Goal: Task Accomplishment & Management: Use online tool/utility

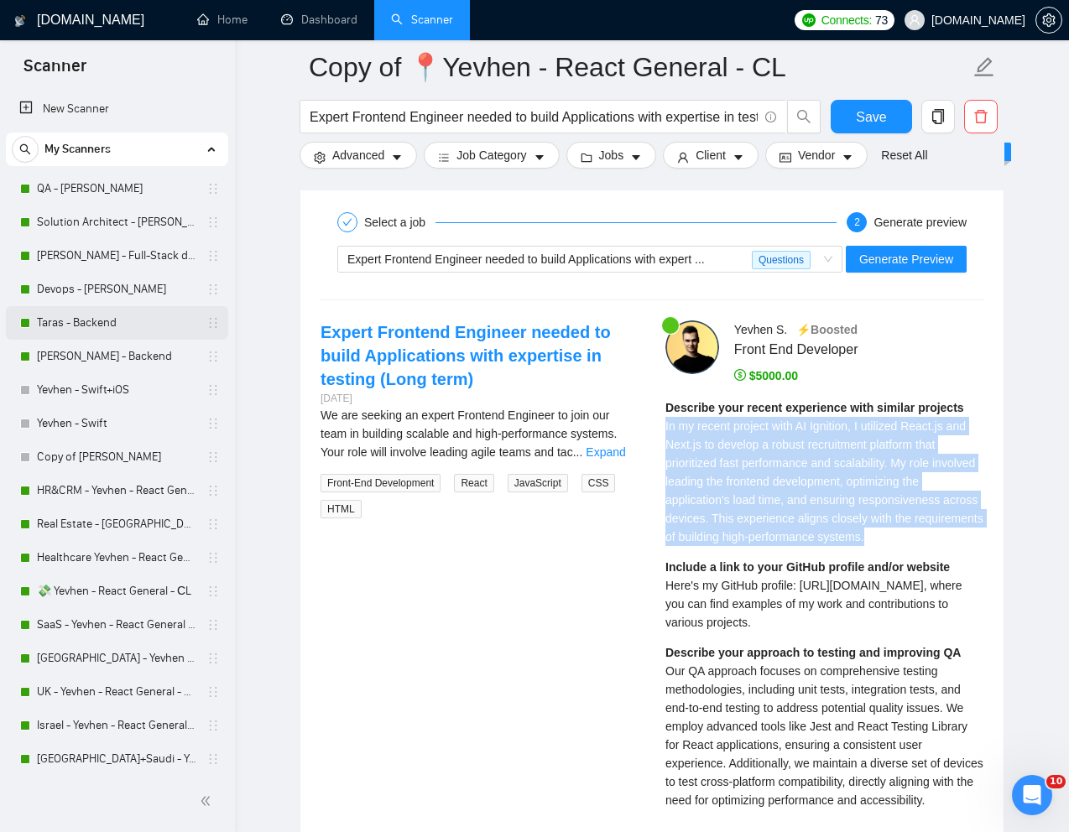
scroll to position [3285, 0]
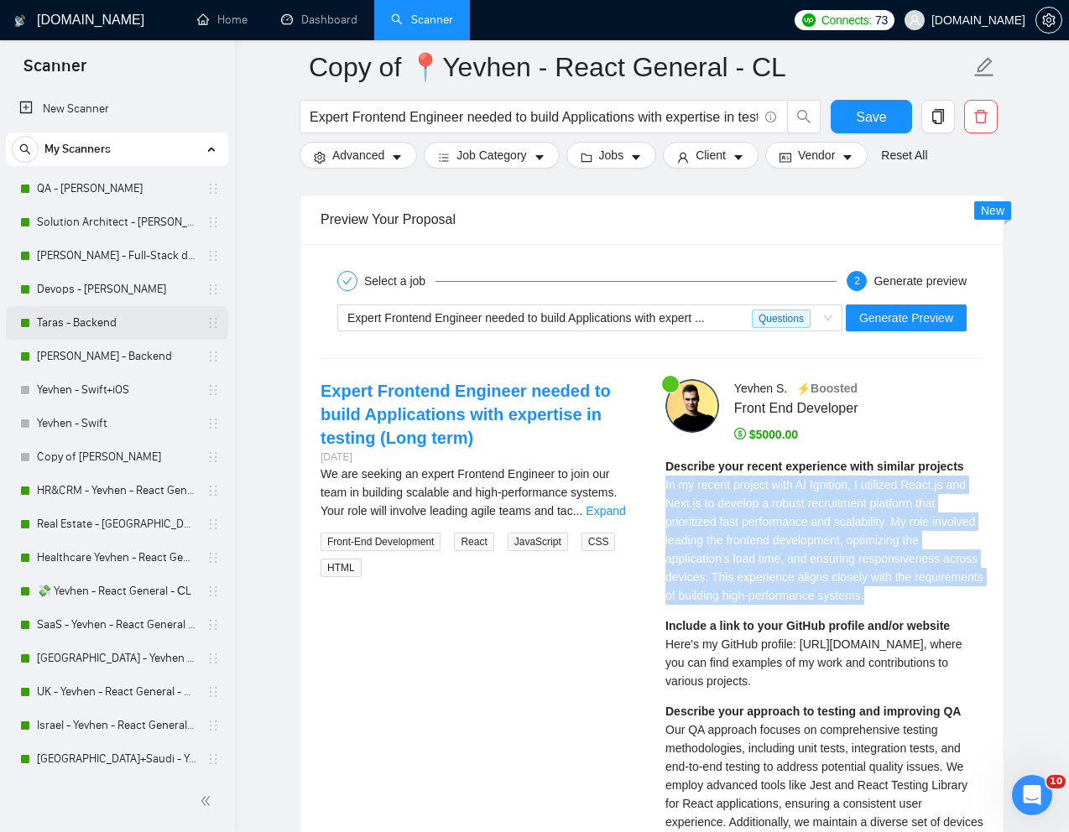
click at [97, 316] on link "Taras - Backend" at bounding box center [116, 323] width 159 height 34
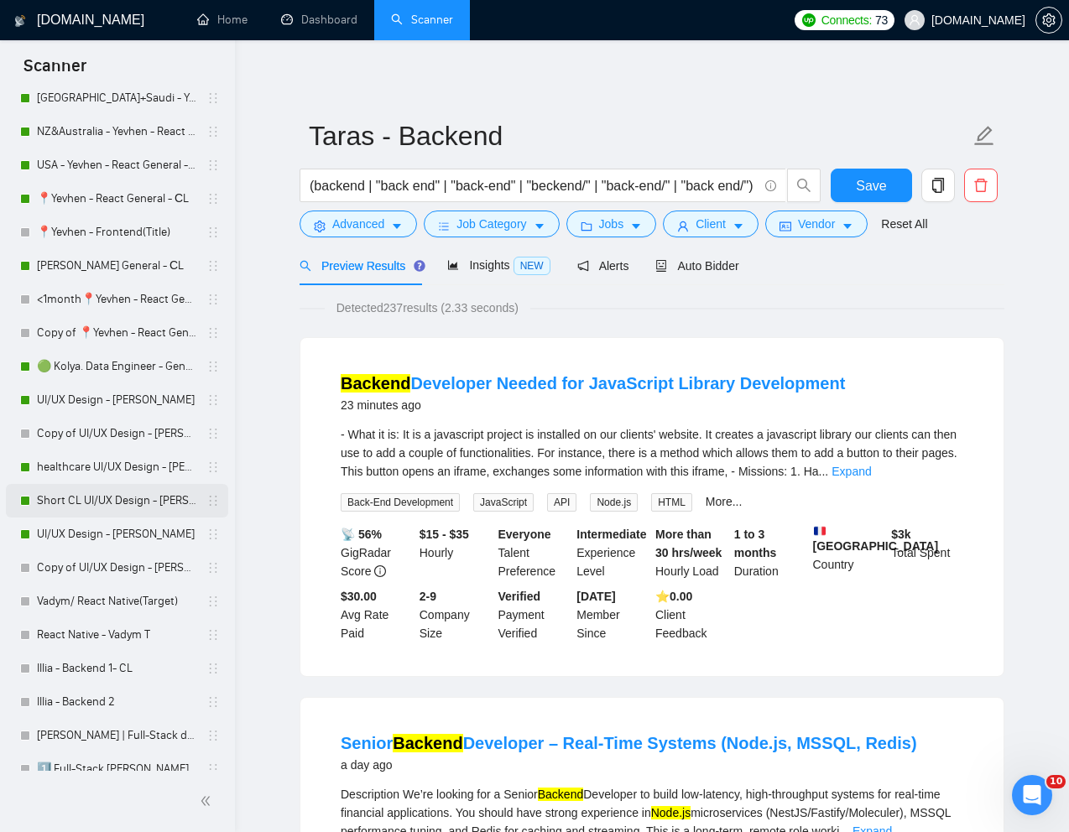
scroll to position [512, 0]
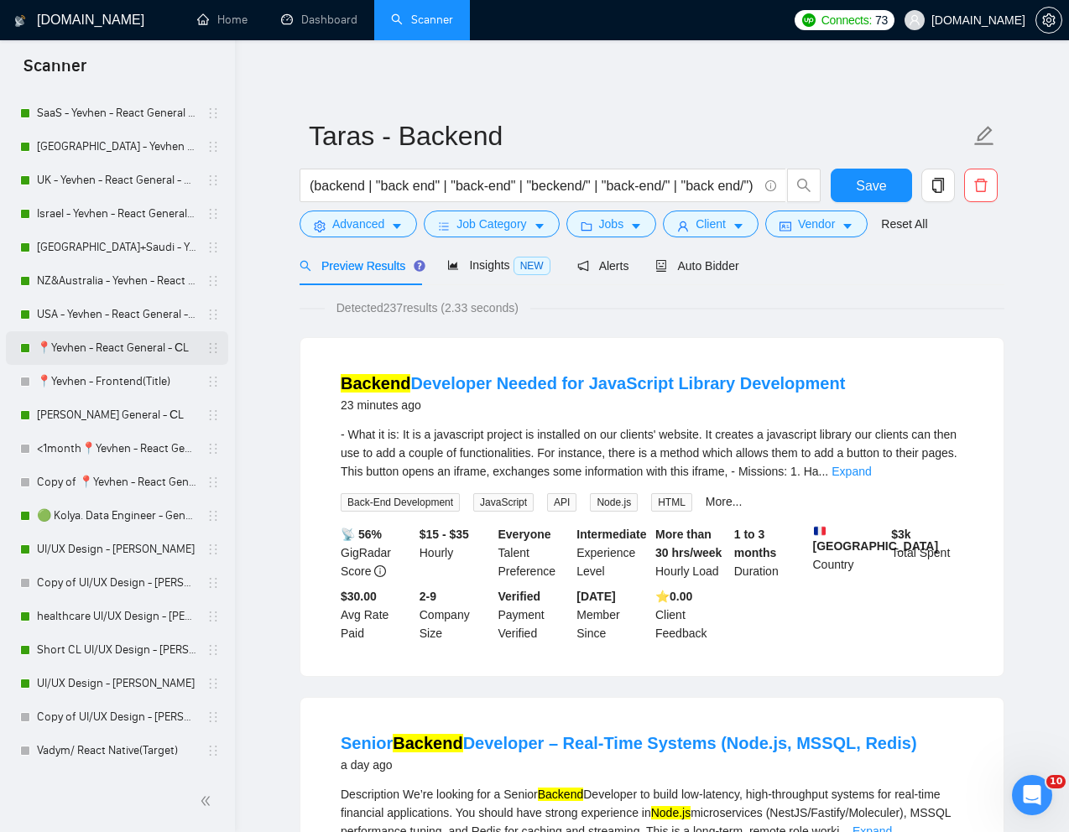
click at [85, 344] on link "📍Yevhen - React General - СL" at bounding box center [116, 348] width 159 height 34
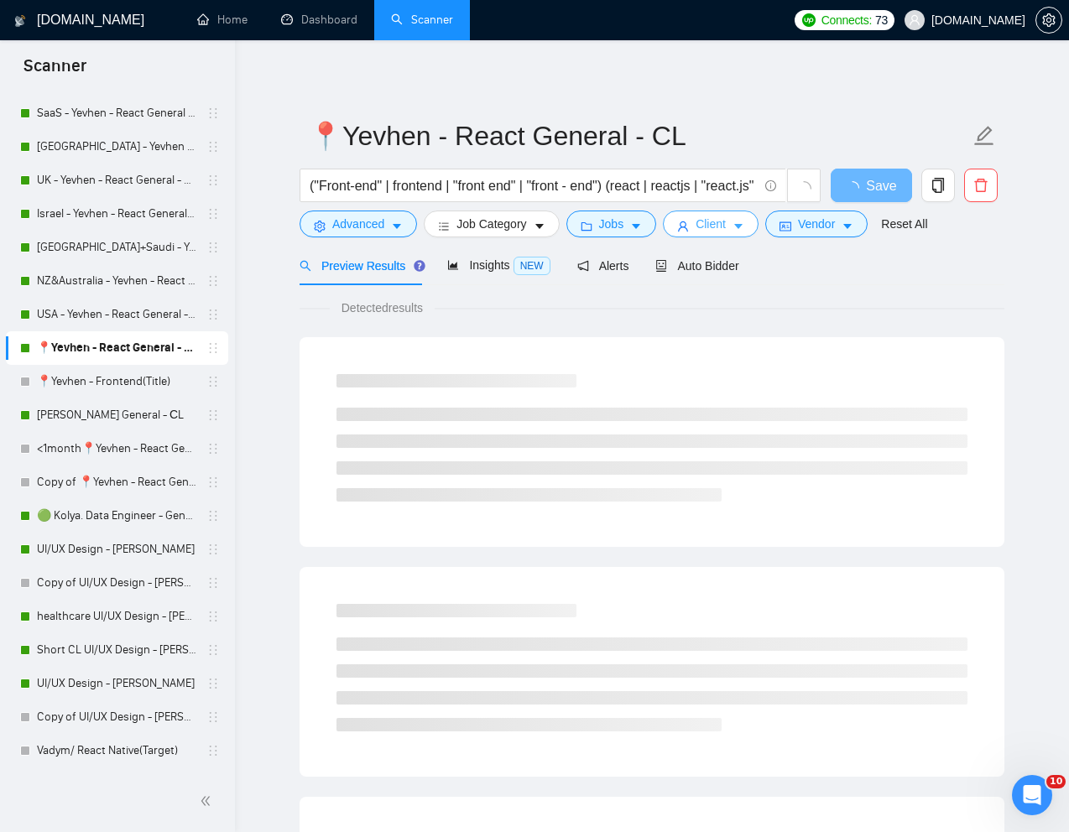
click at [707, 229] on span "Client" at bounding box center [711, 224] width 30 height 18
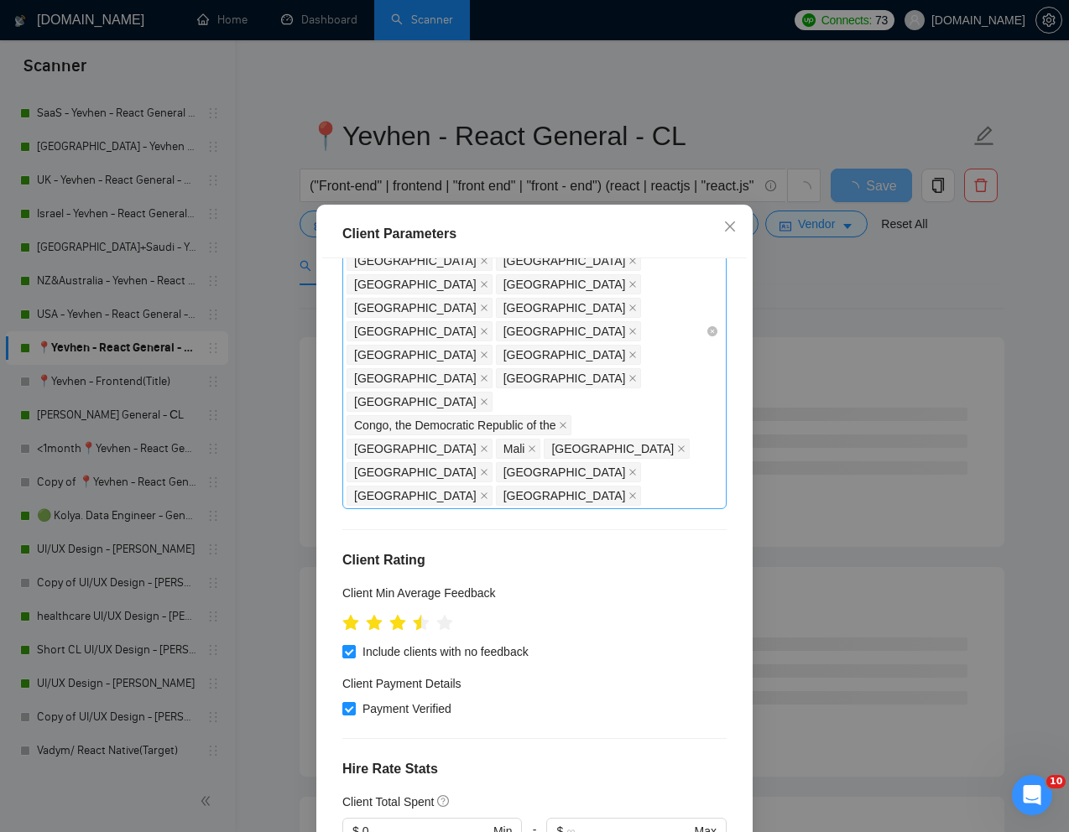
scroll to position [263, 0]
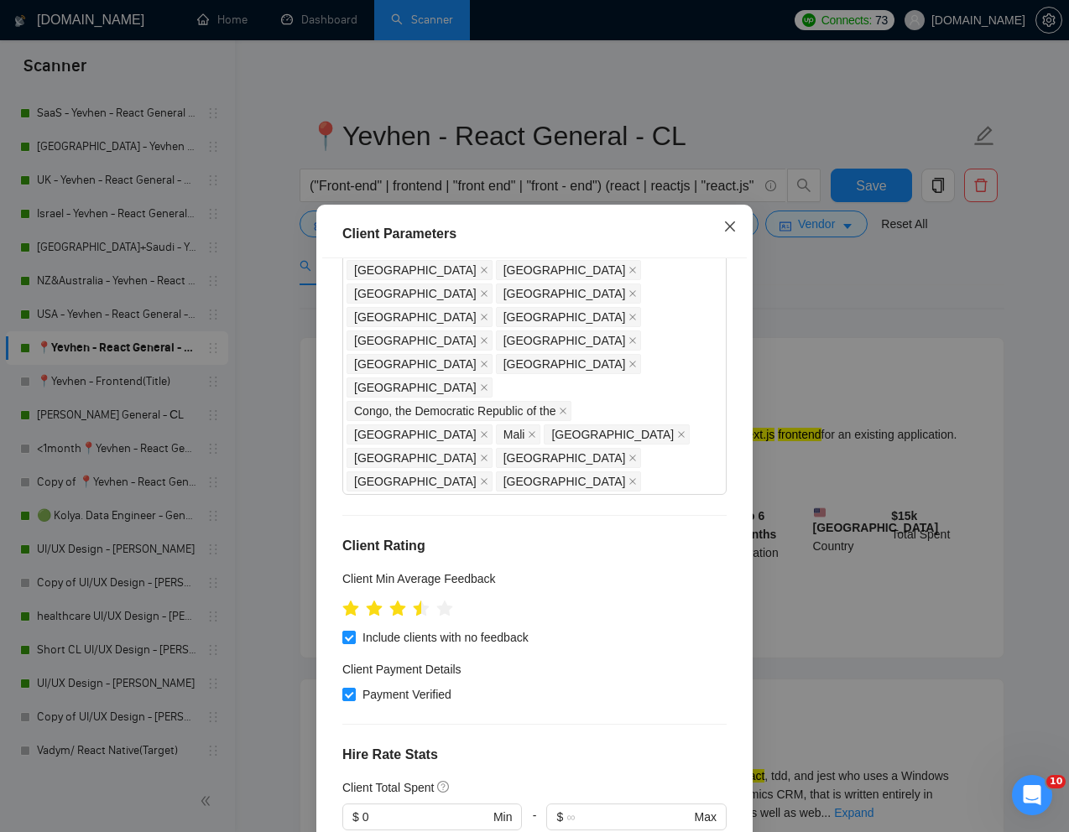
click at [728, 224] on icon "close" at bounding box center [729, 226] width 13 height 13
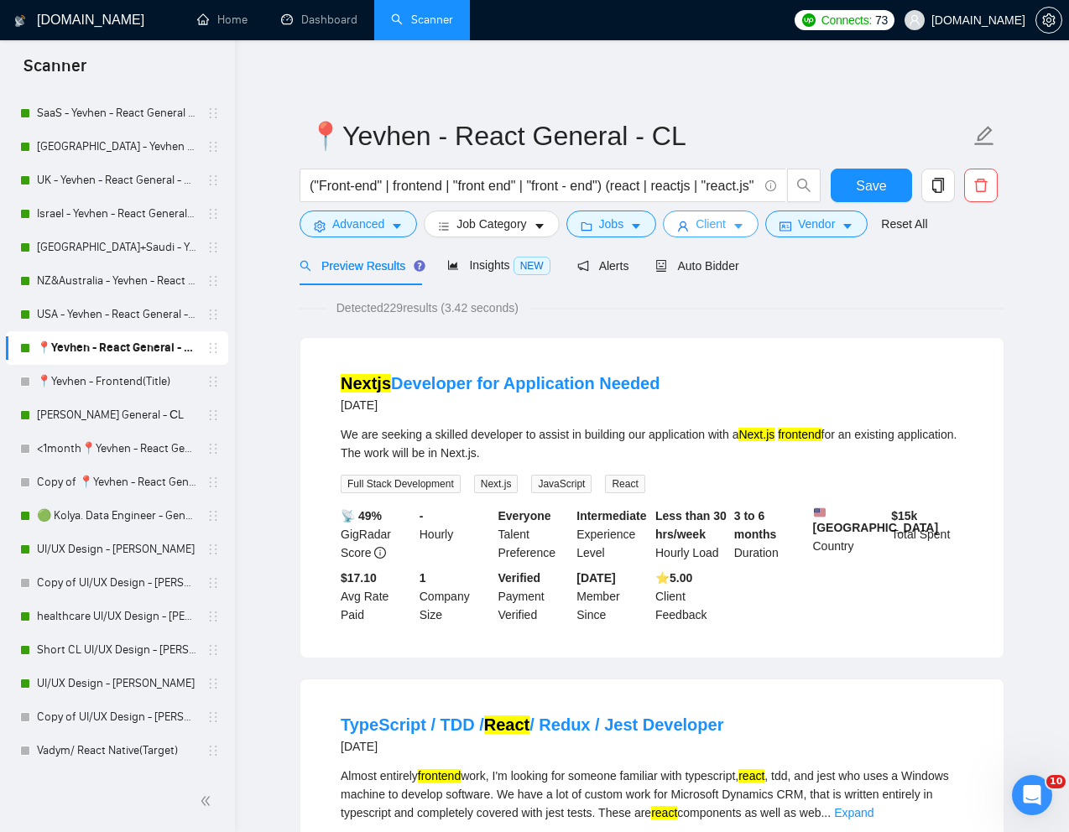
click at [702, 223] on span "Client" at bounding box center [711, 224] width 30 height 18
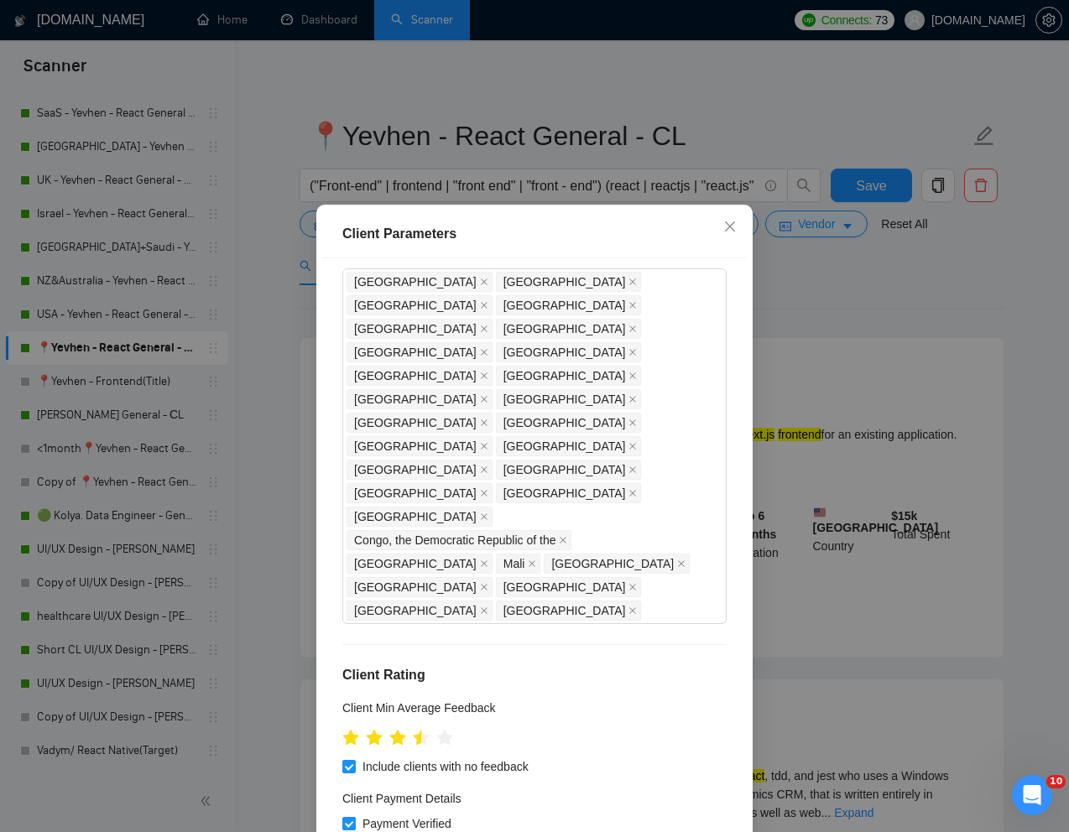
scroll to position [133, 0]
click at [539, 444] on div "[GEOGRAPHIC_DATA] [GEOGRAPHIC_DATA] [GEOGRAPHIC_DATA] [GEOGRAPHIC_DATA] [GEOGRA…" at bounding box center [526, 447] width 359 height 352
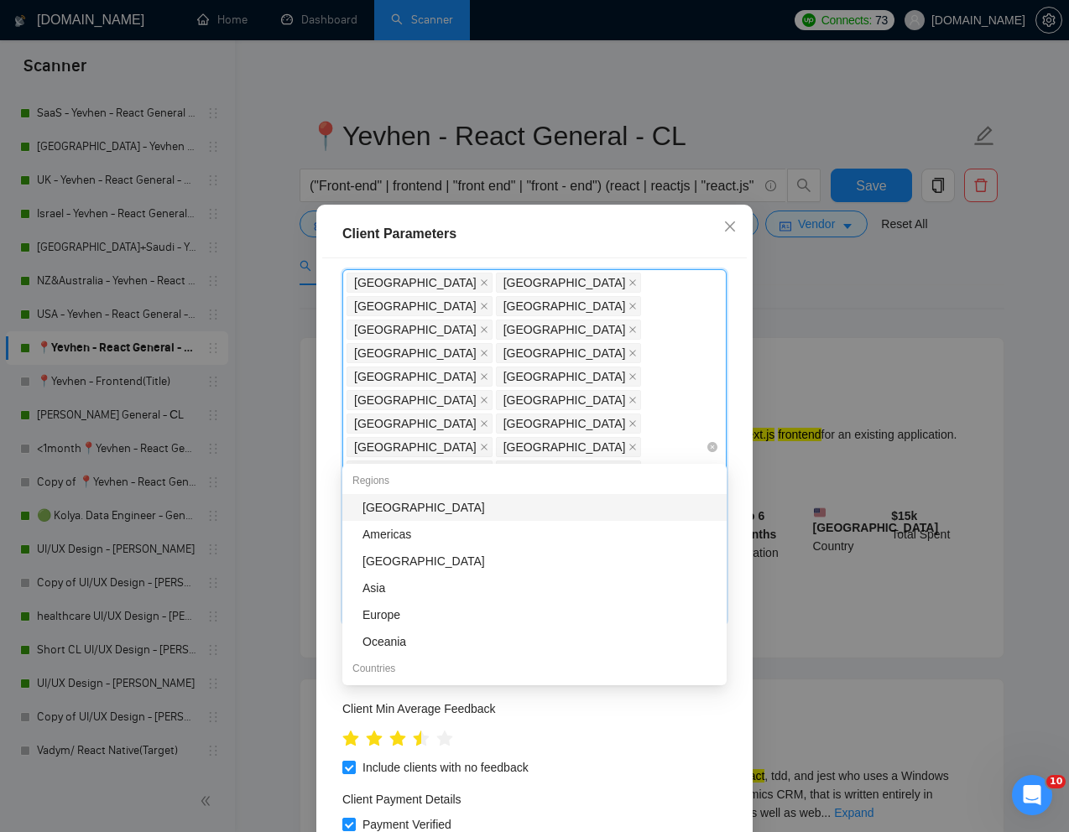
type input "e"
type input "Egy"
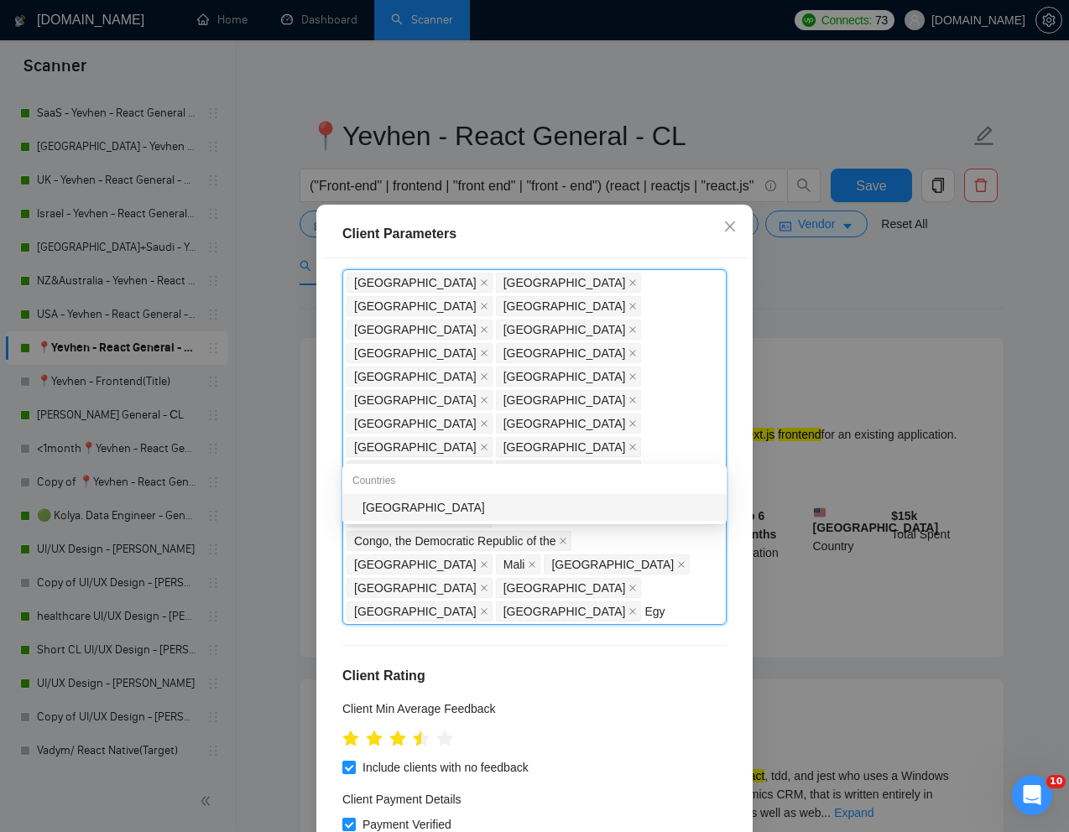
click at [460, 507] on div "[GEOGRAPHIC_DATA]" at bounding box center [540, 507] width 354 height 18
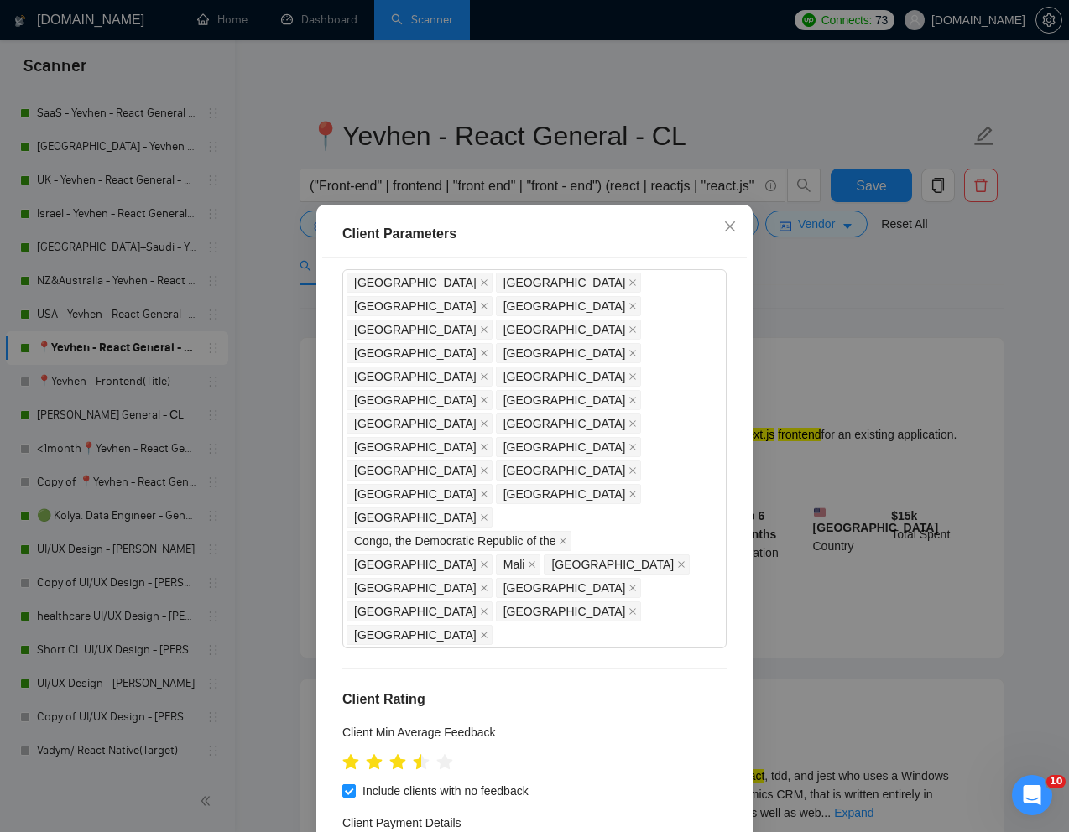
click at [738, 582] on div "Client Location Include Client Countries Select Exclude Client Countries [GEOGR…" at bounding box center [534, 549] width 425 height 582
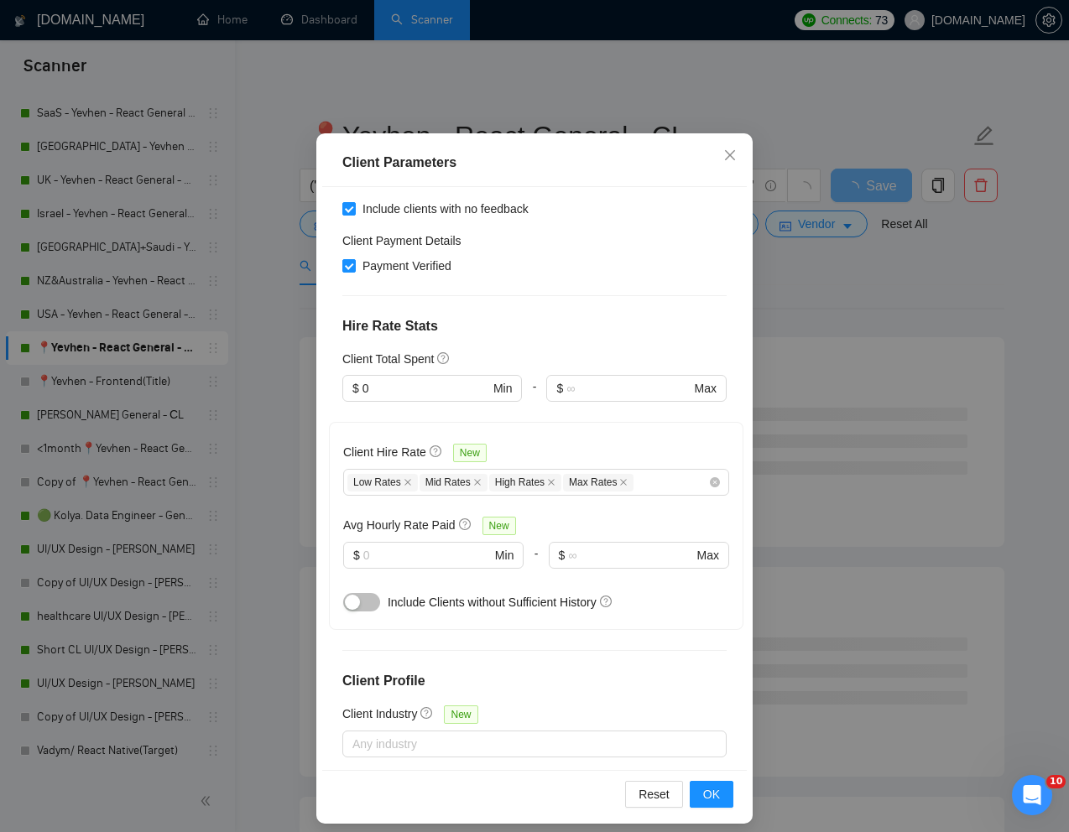
scroll to position [83, 0]
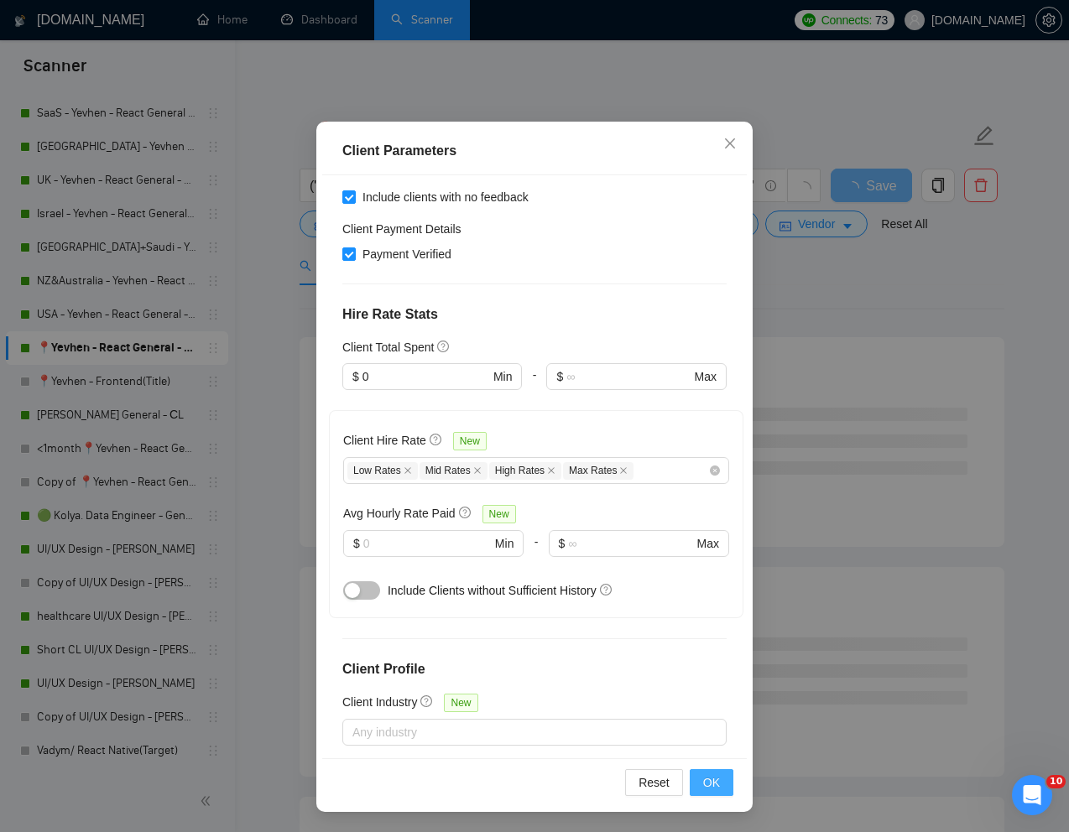
click at [702, 790] on button "OK" at bounding box center [712, 783] width 44 height 27
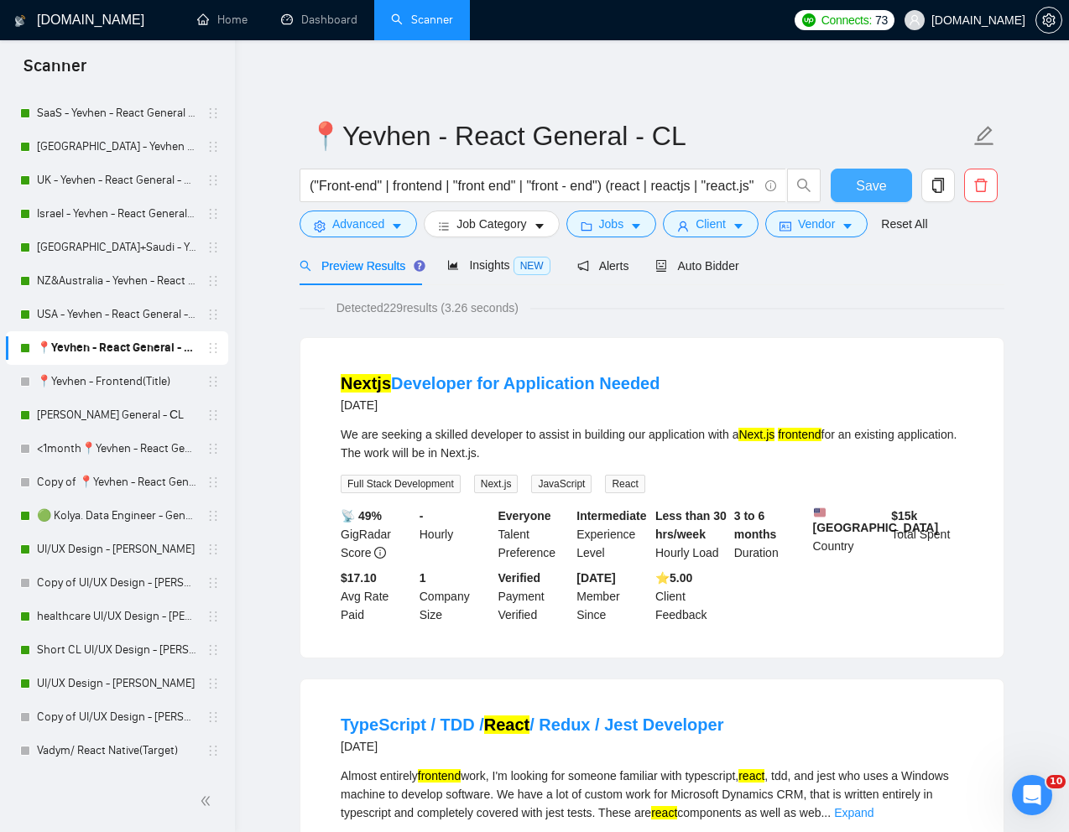
click at [868, 181] on span "Save" at bounding box center [871, 185] width 30 height 21
click at [83, 415] on link "[PERSON_NAME] General - СL" at bounding box center [116, 416] width 159 height 34
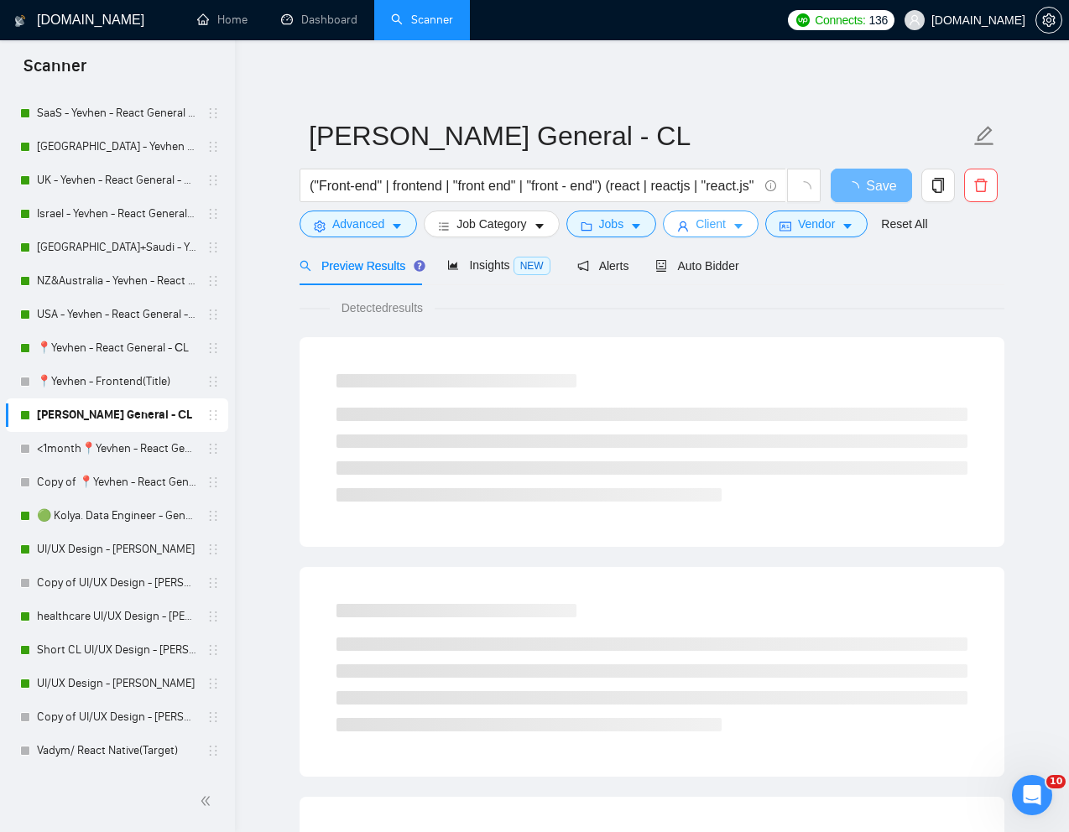
click at [721, 230] on span "Client" at bounding box center [711, 224] width 30 height 18
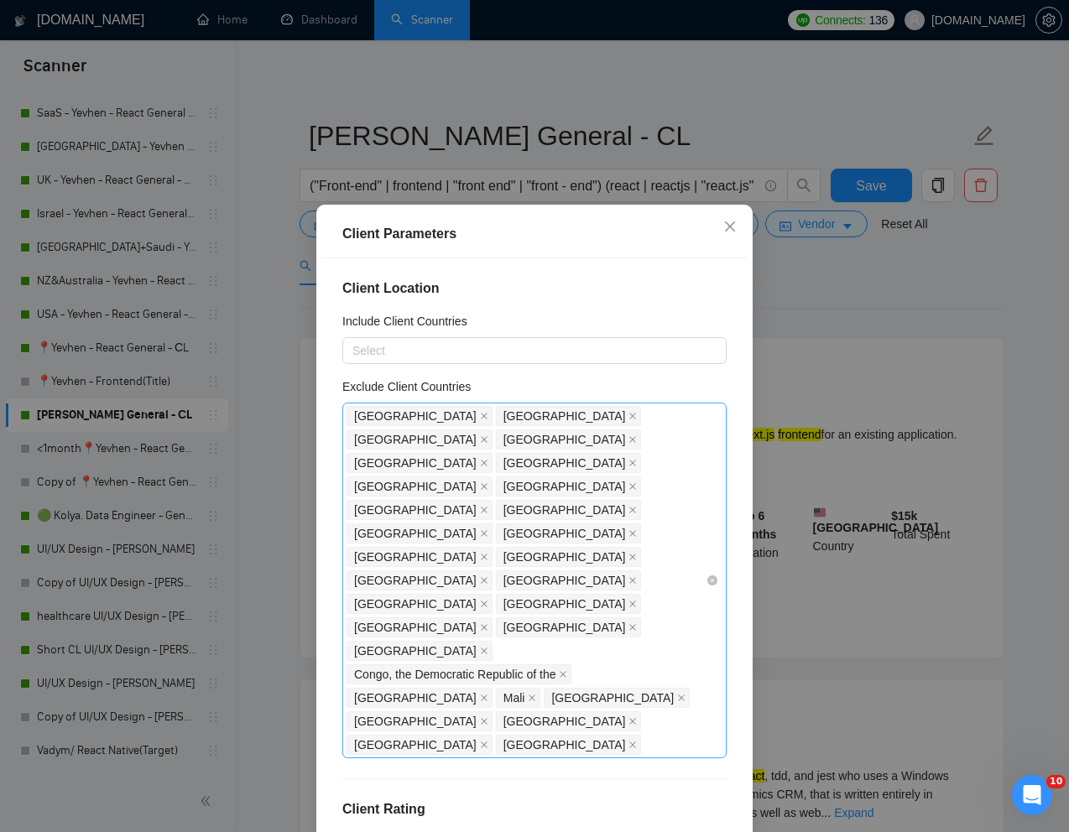
click at [533, 584] on div "[GEOGRAPHIC_DATA] [GEOGRAPHIC_DATA] [GEOGRAPHIC_DATA] [GEOGRAPHIC_DATA] [GEOGRA…" at bounding box center [526, 580] width 359 height 352
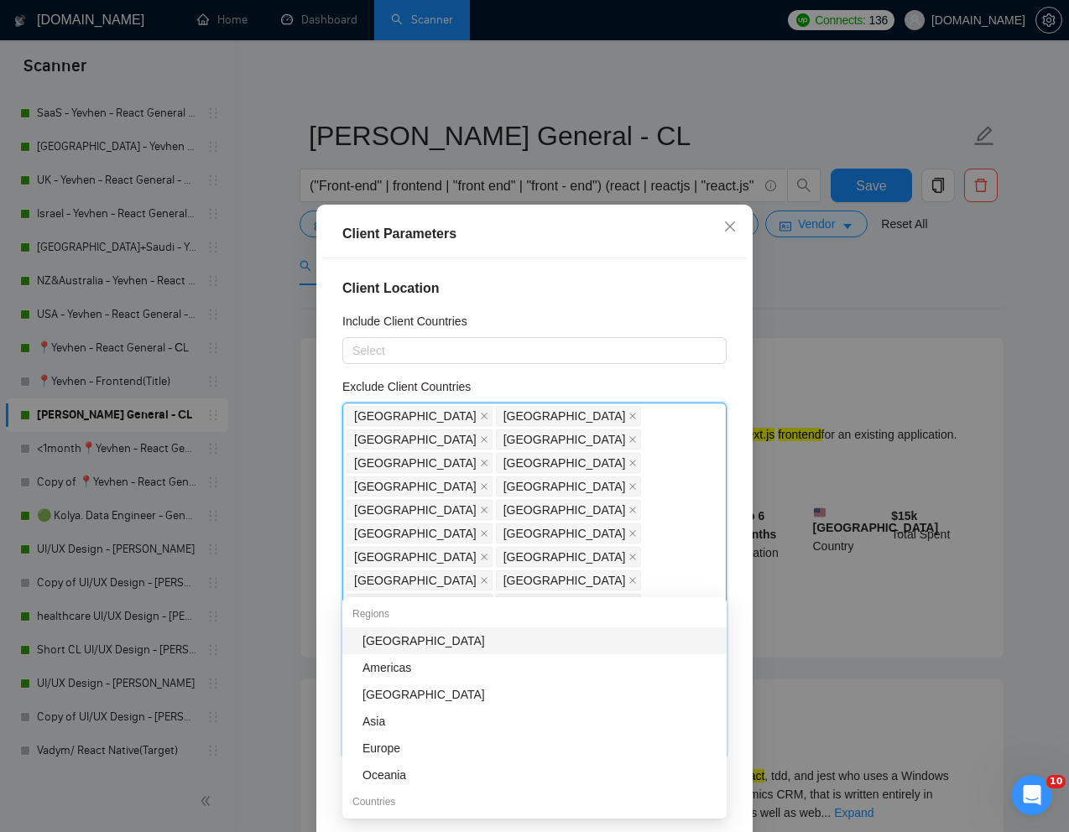
type input "egy"
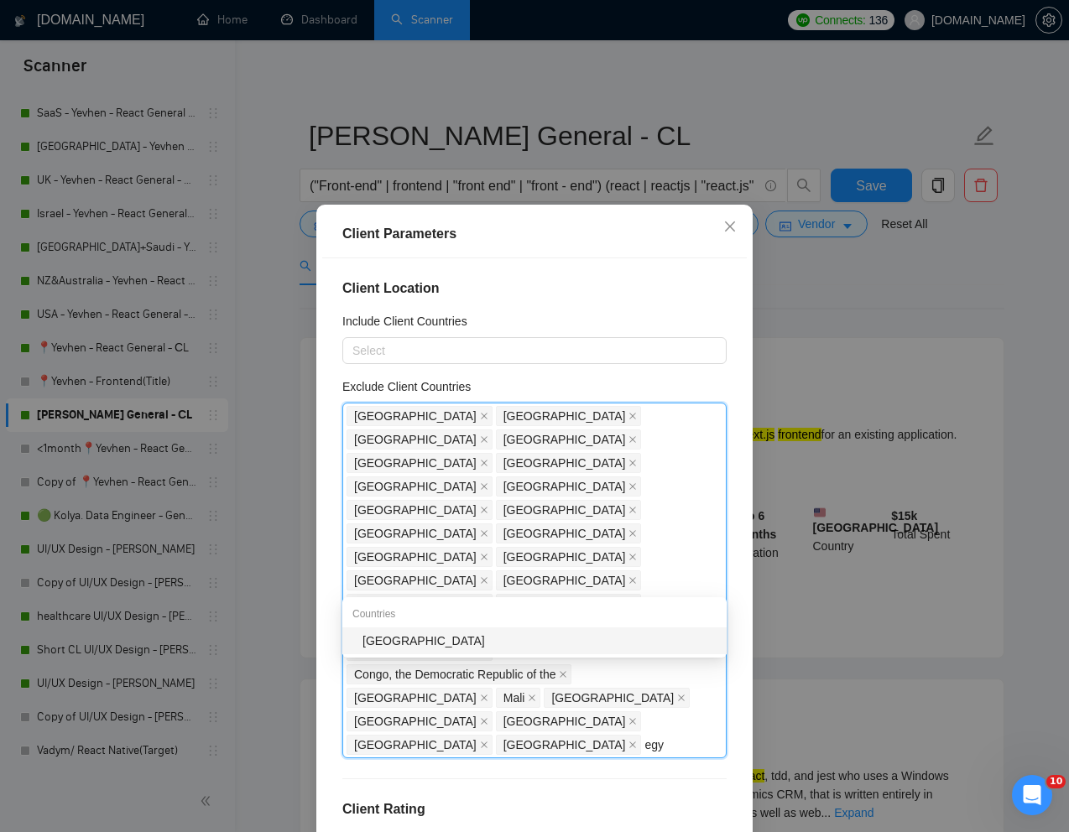
click at [431, 643] on div "[GEOGRAPHIC_DATA]" at bounding box center [540, 641] width 354 height 18
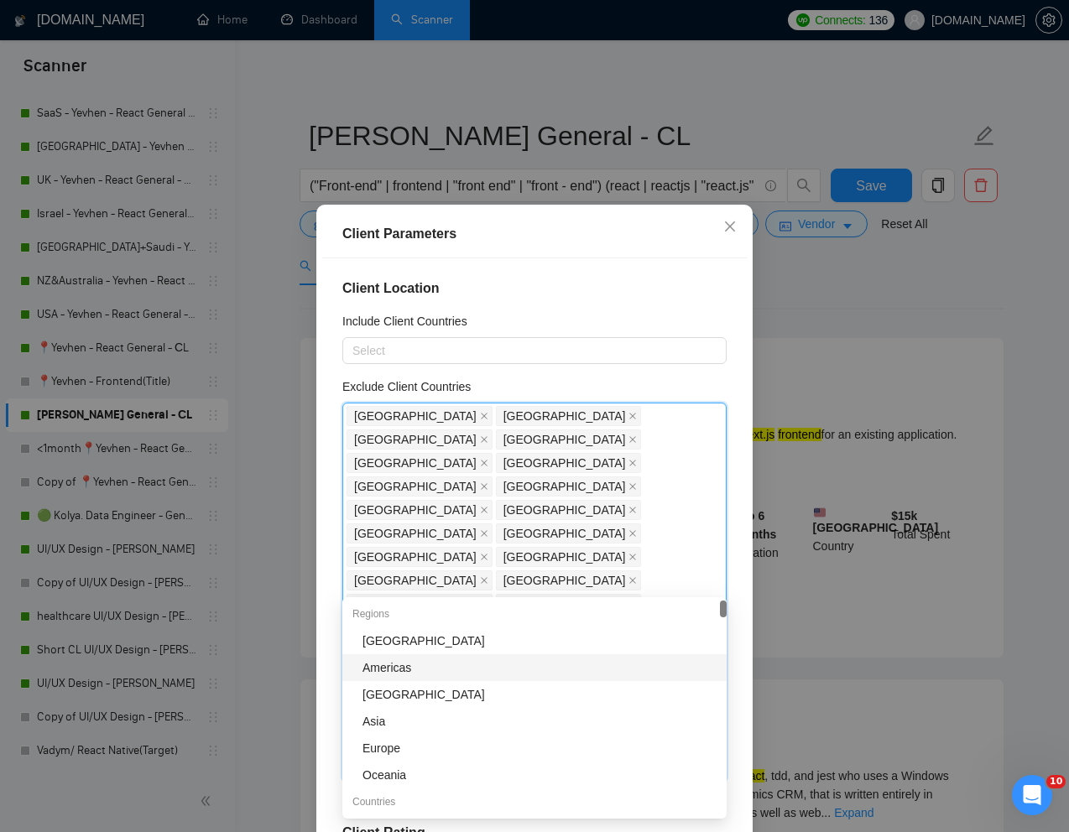
click at [748, 687] on div "Client Parameters Client Location Include Client Countries Select Exclude Clien…" at bounding box center [534, 550] width 436 height 690
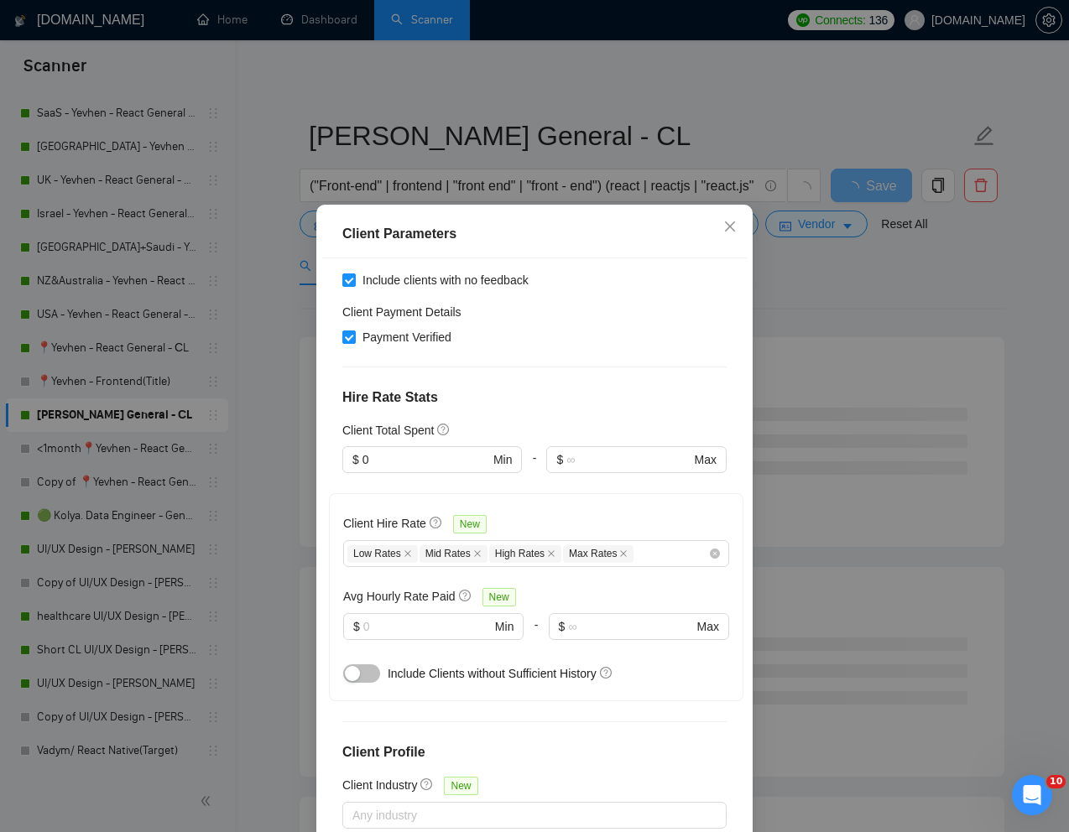
scroll to position [83, 0]
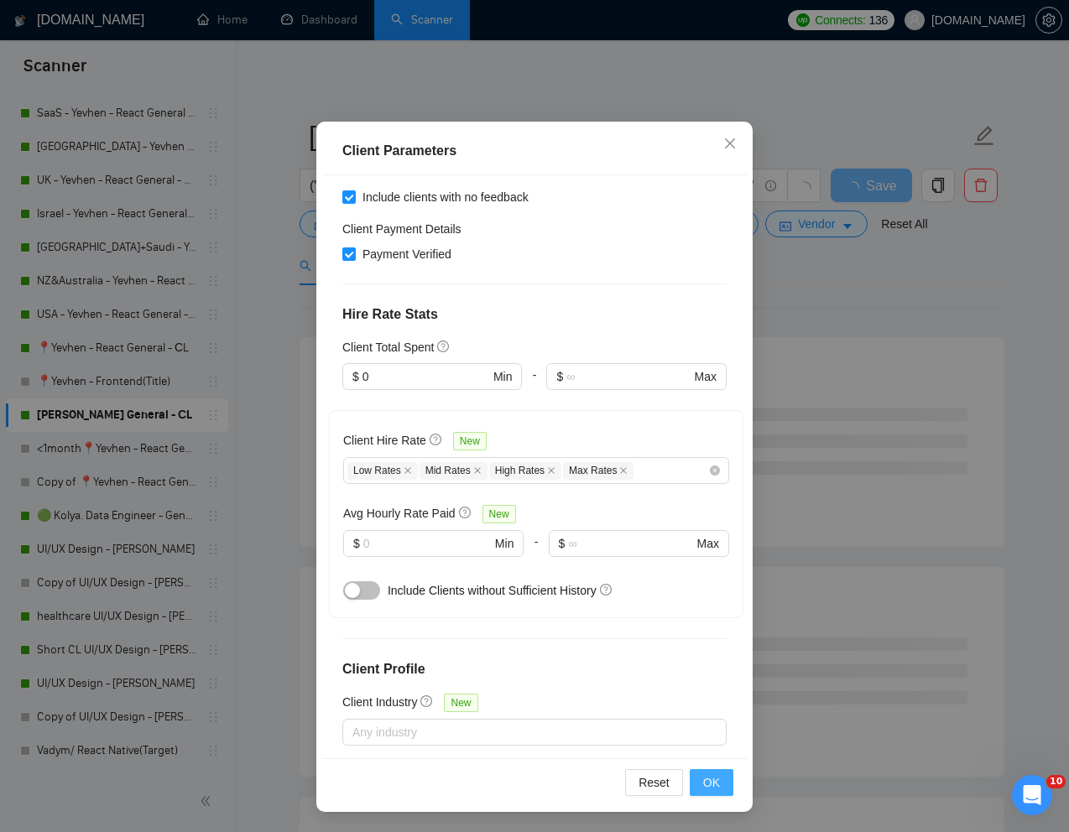
click at [703, 775] on span "OK" at bounding box center [711, 783] width 17 height 18
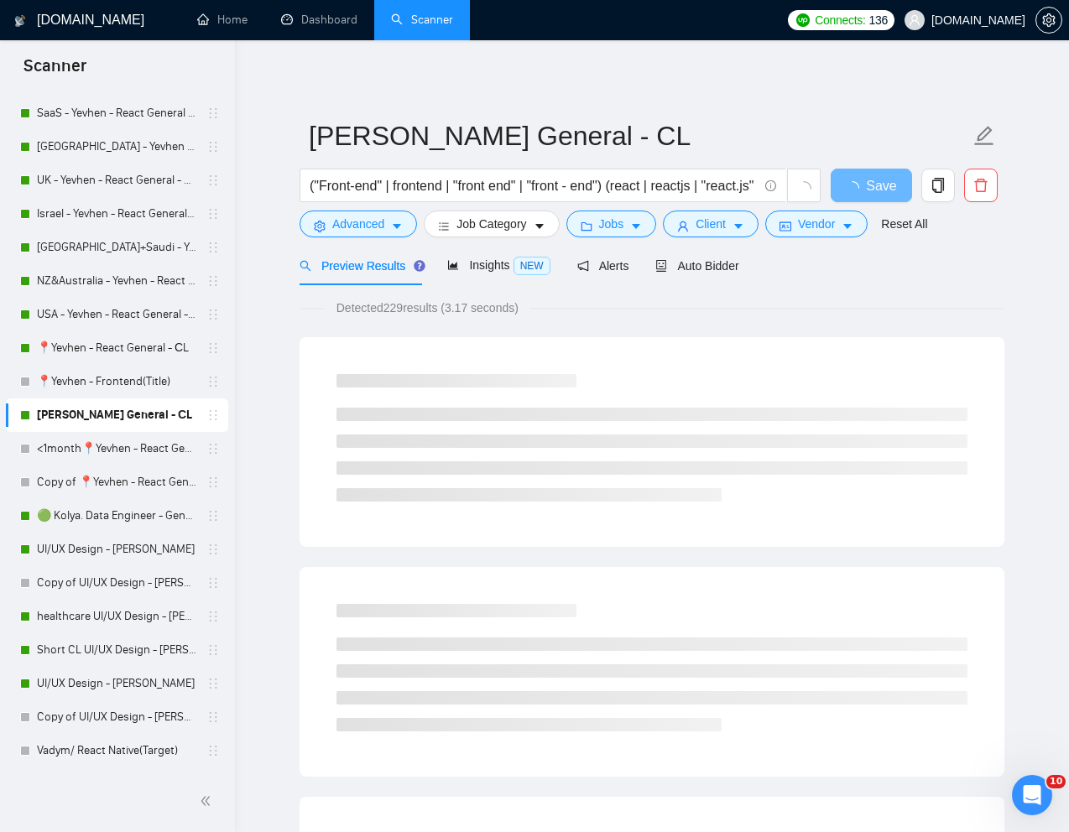
scroll to position [0, 0]
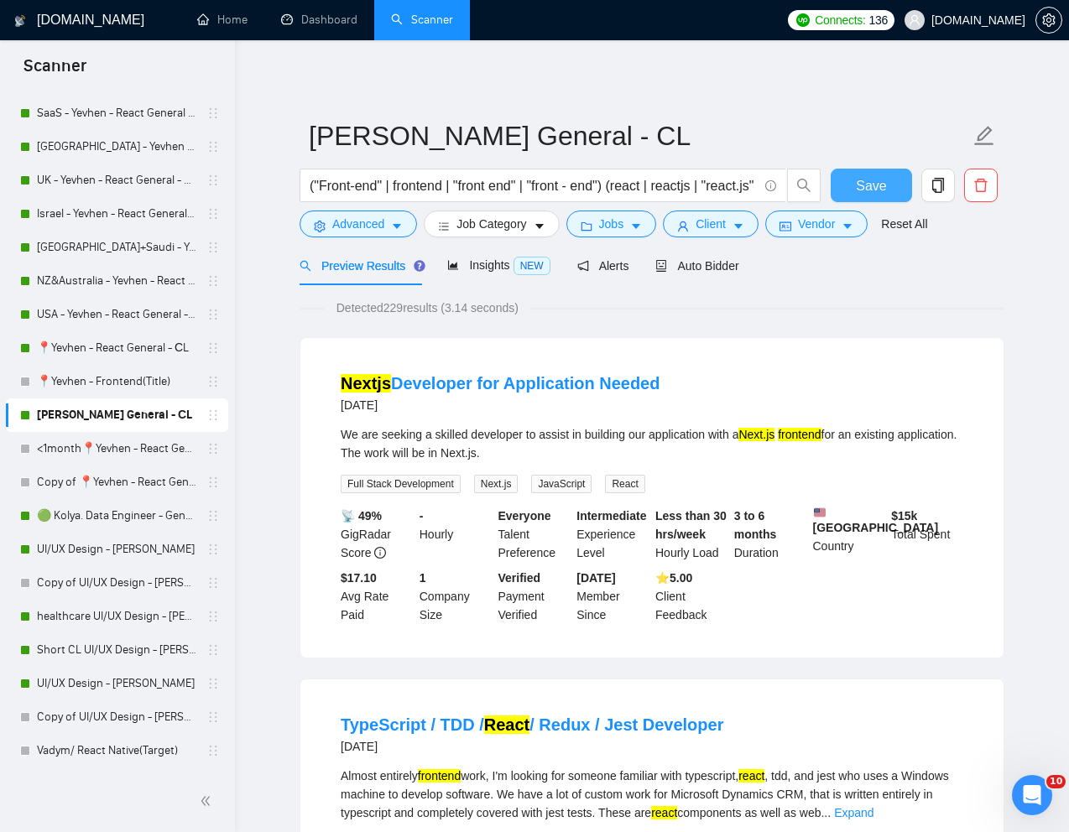
click at [883, 180] on span "Save" at bounding box center [871, 185] width 30 height 21
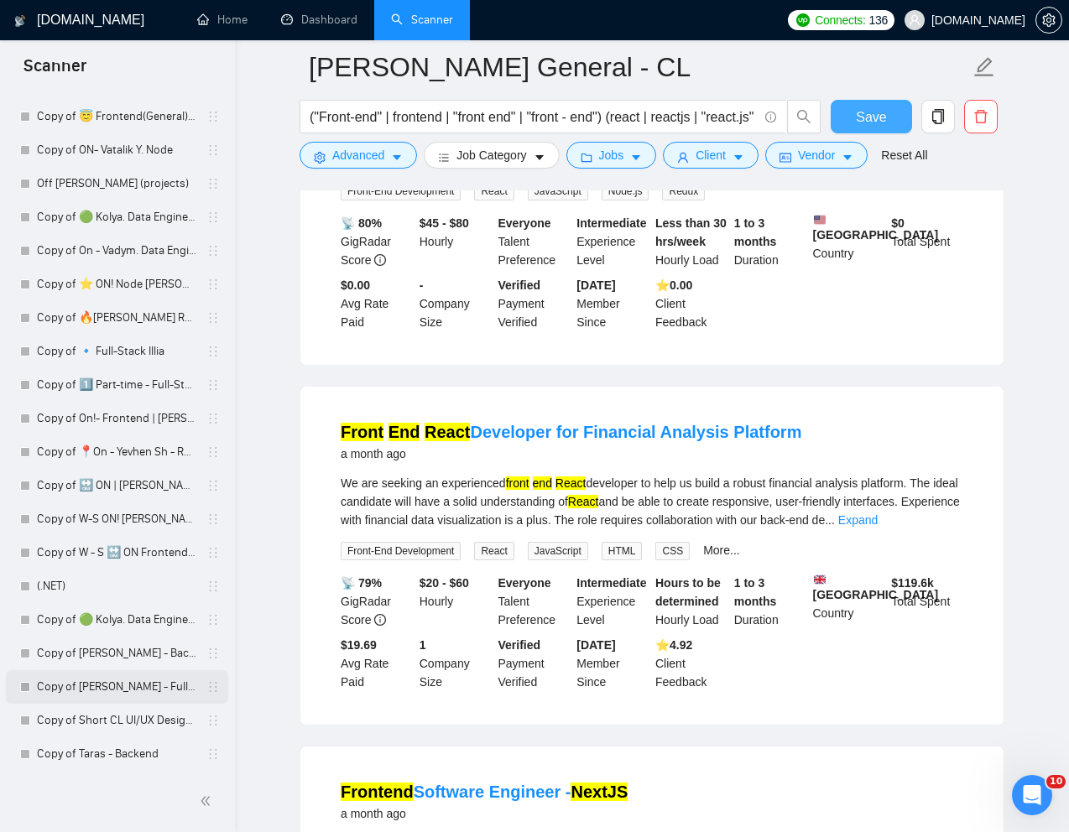
scroll to position [1503, 0]
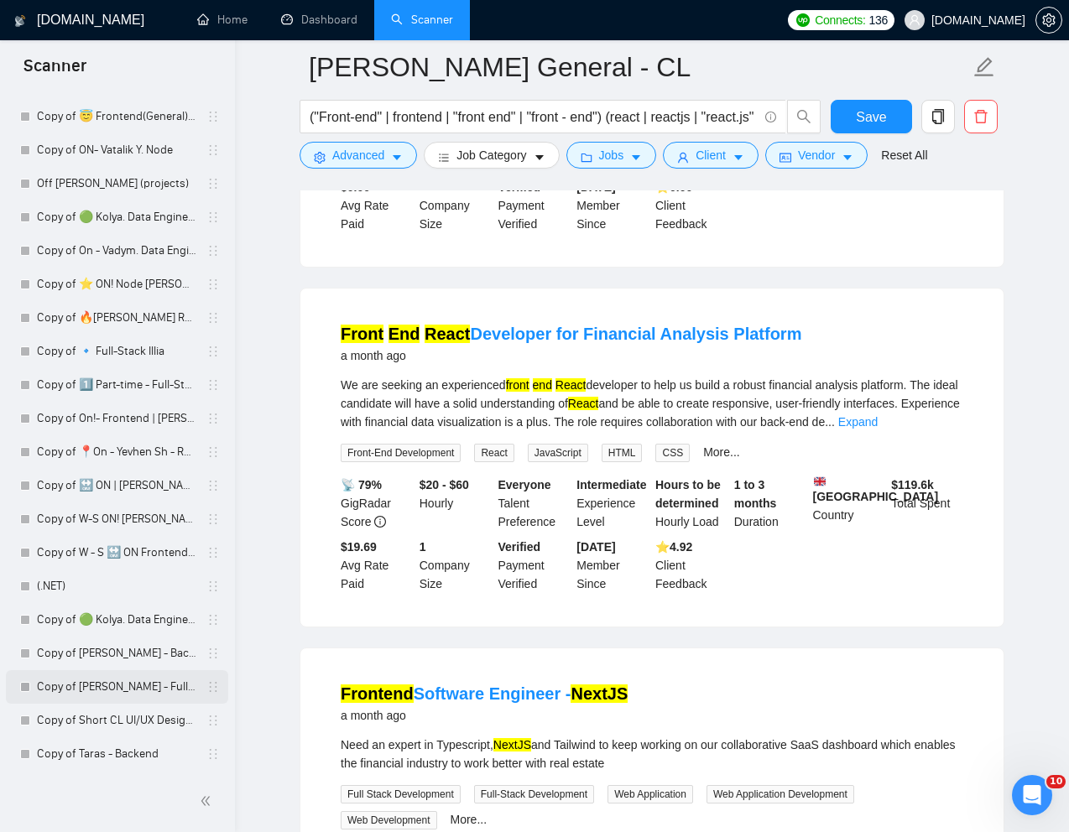
click at [91, 686] on link "Copy of [PERSON_NAME] - Full-Stack dev" at bounding box center [116, 687] width 159 height 34
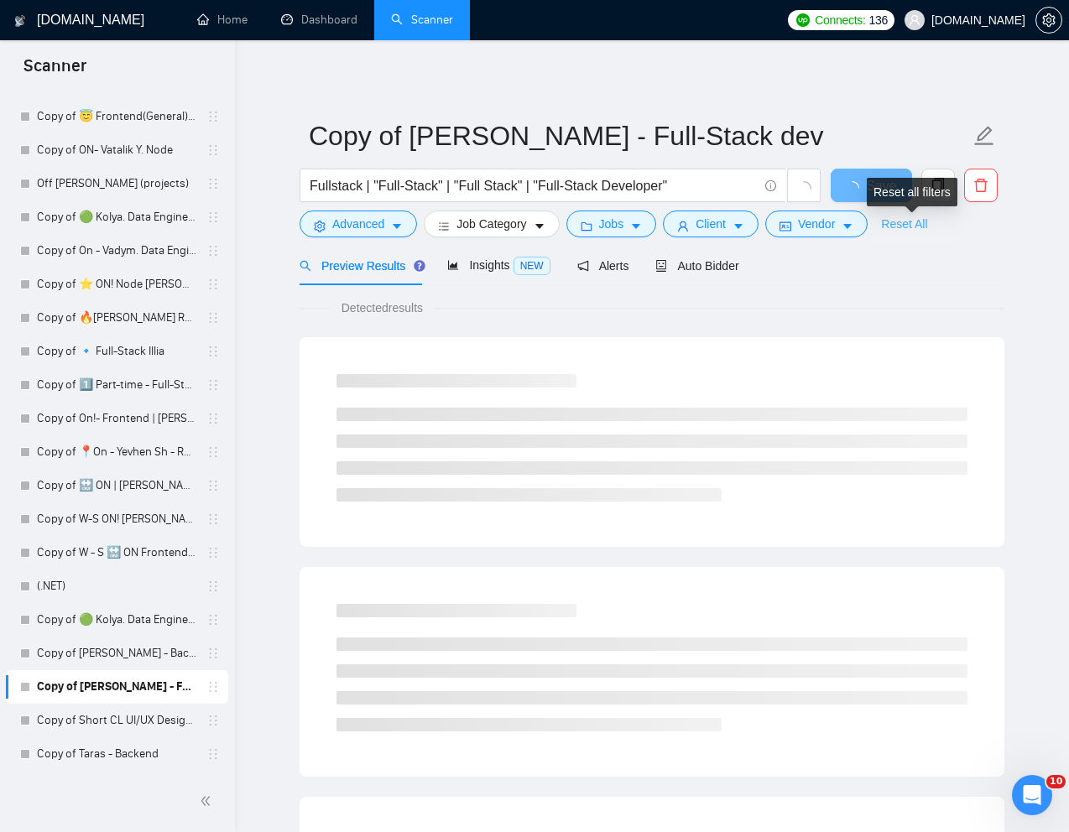
click at [927, 226] on link "Reset All" at bounding box center [904, 224] width 46 height 18
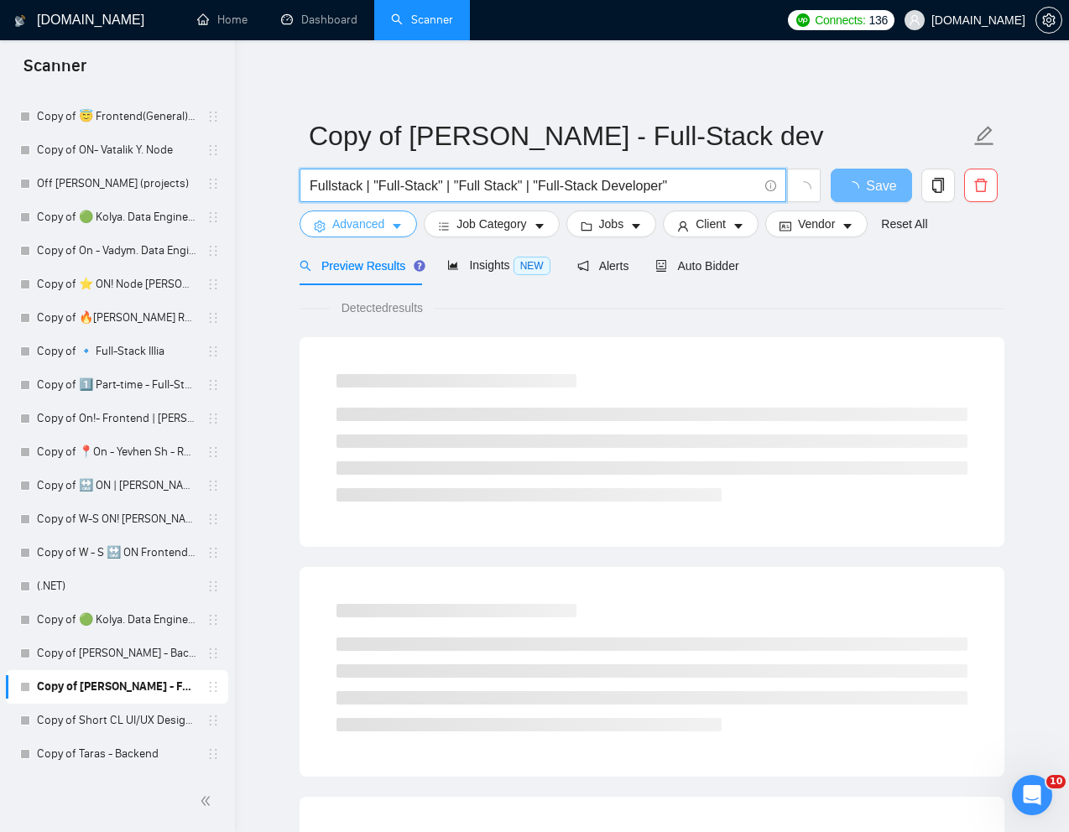
click at [389, 185] on input "Fullstack | "Full-Stack" | "Full Stack" | "Full-Stack Developer"" at bounding box center [534, 185] width 448 height 21
click at [440, 184] on input "Fullstack | "Full-Stack" | "Full Stack" | "Full-Stack Developer"" at bounding box center [534, 185] width 448 height 21
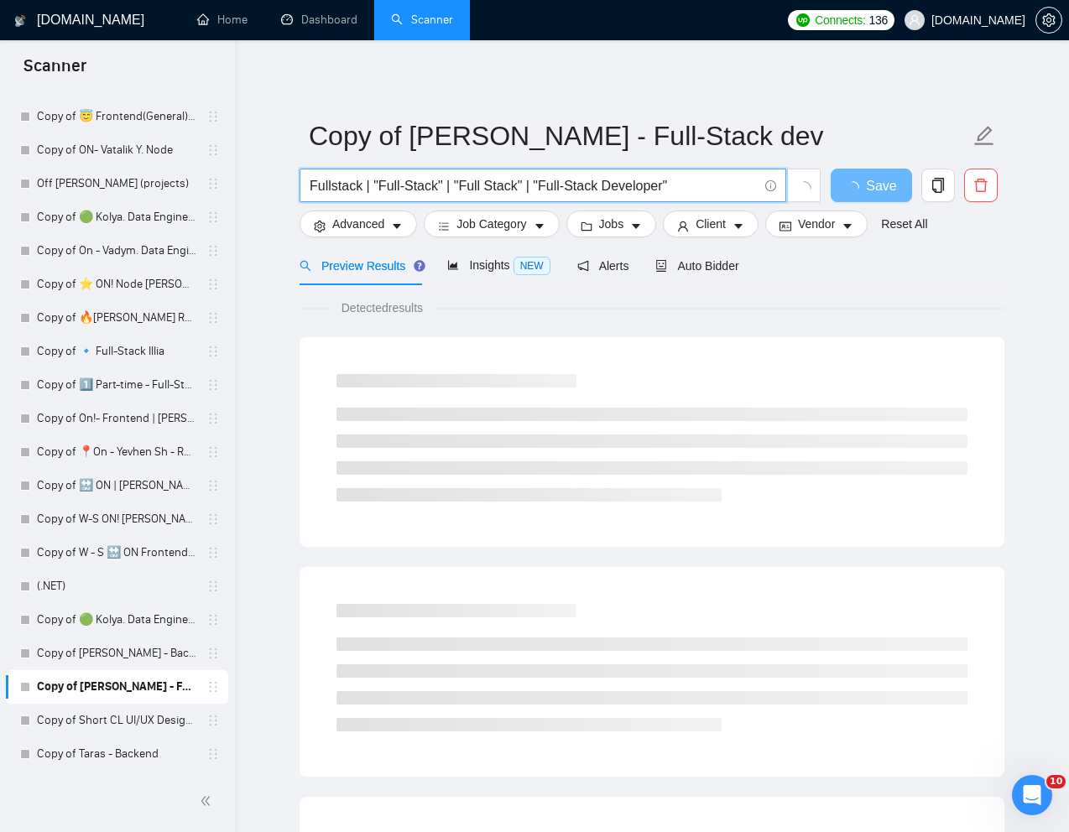
click at [440, 184] on input "Fullstack | "Full-Stack" | "Full Stack" | "Full-Stack Developer"" at bounding box center [534, 185] width 448 height 21
paste input "Stack Developer Needed to Build Call Tracking Platform"
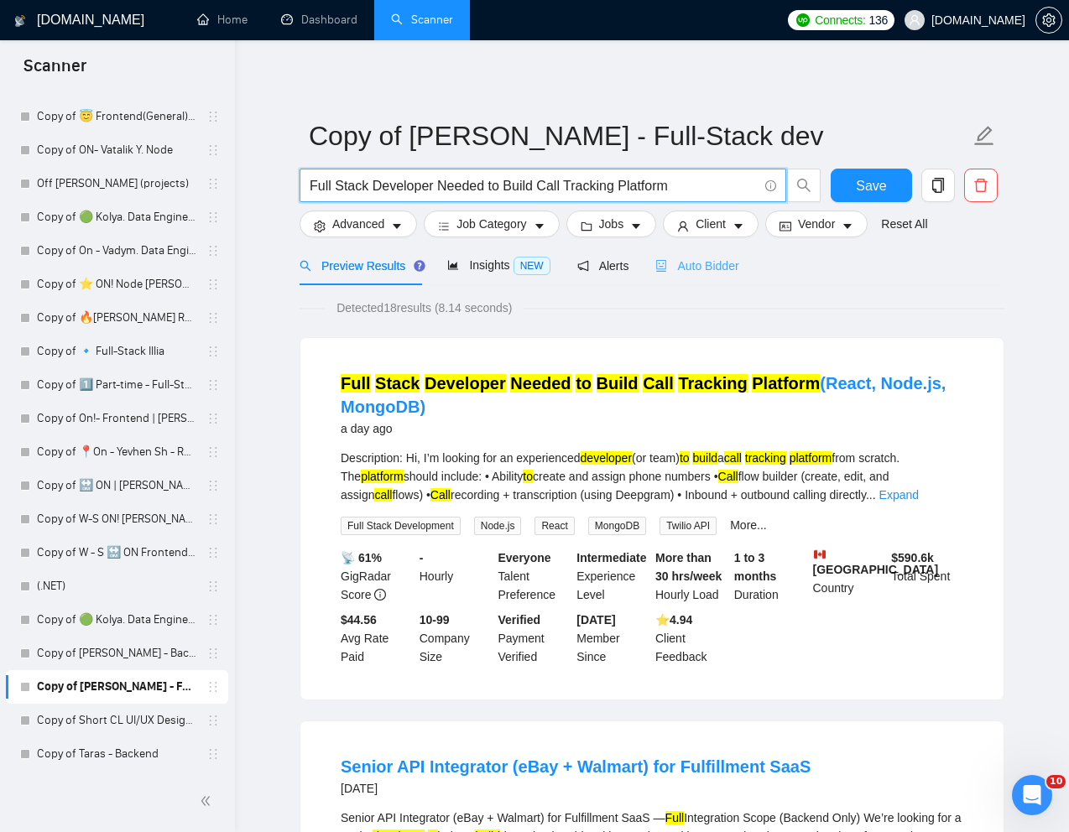
type input "Full Stack Developer Needed to Build Call Tracking Platform"
click at [724, 263] on span "Auto Bidder" at bounding box center [696, 265] width 83 height 13
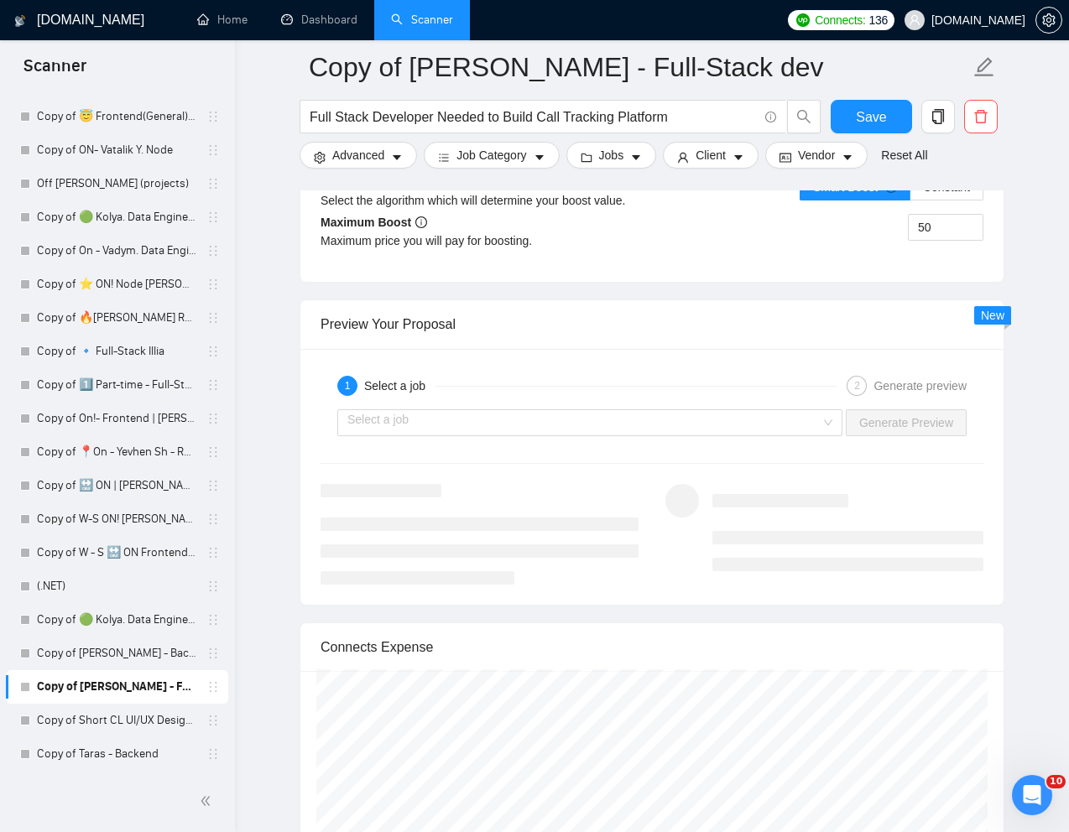
scroll to position [3315, 0]
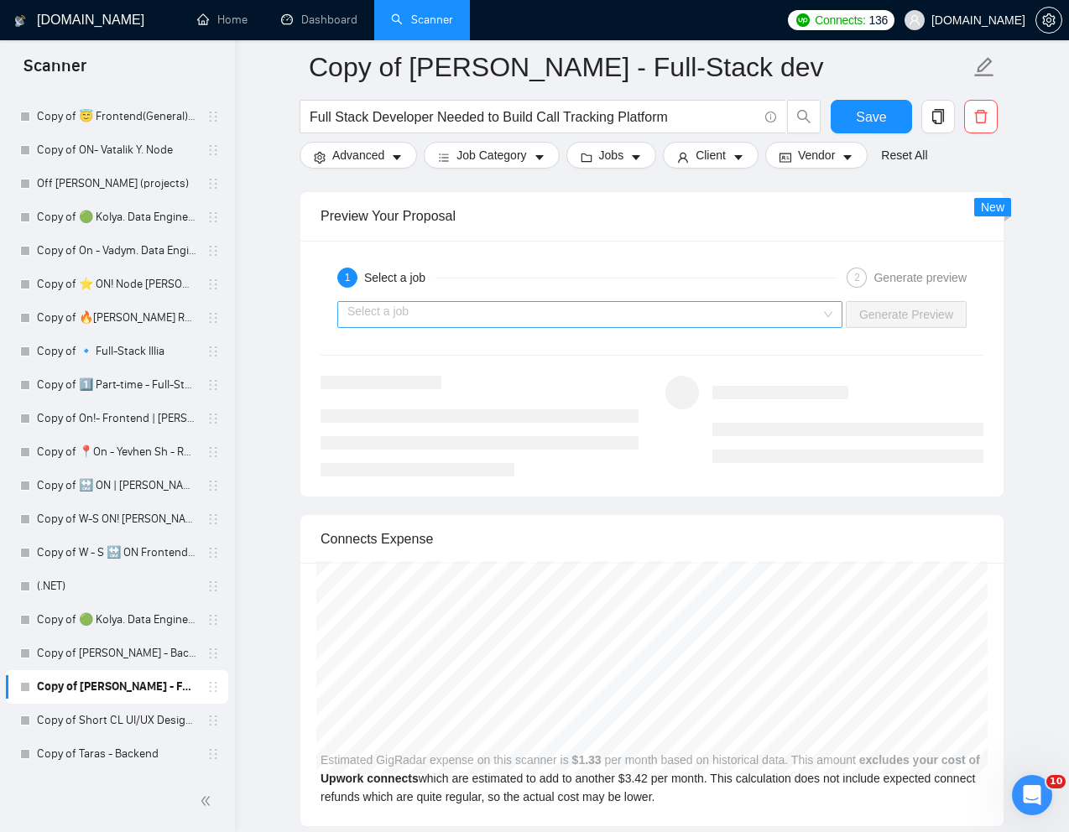
click at [738, 312] on input "search" at bounding box center [583, 314] width 473 height 25
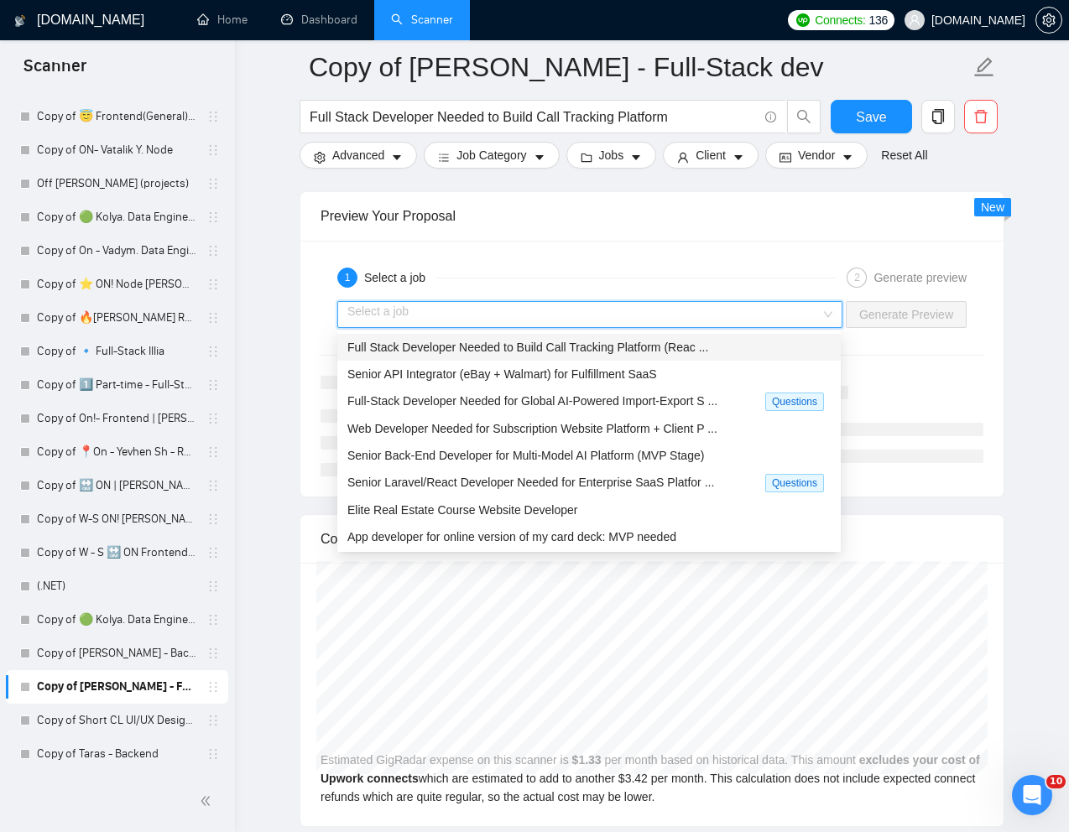
click at [640, 341] on span "Full Stack Developer Needed to Build Call Tracking Platform (Reac ..." at bounding box center [527, 347] width 361 height 13
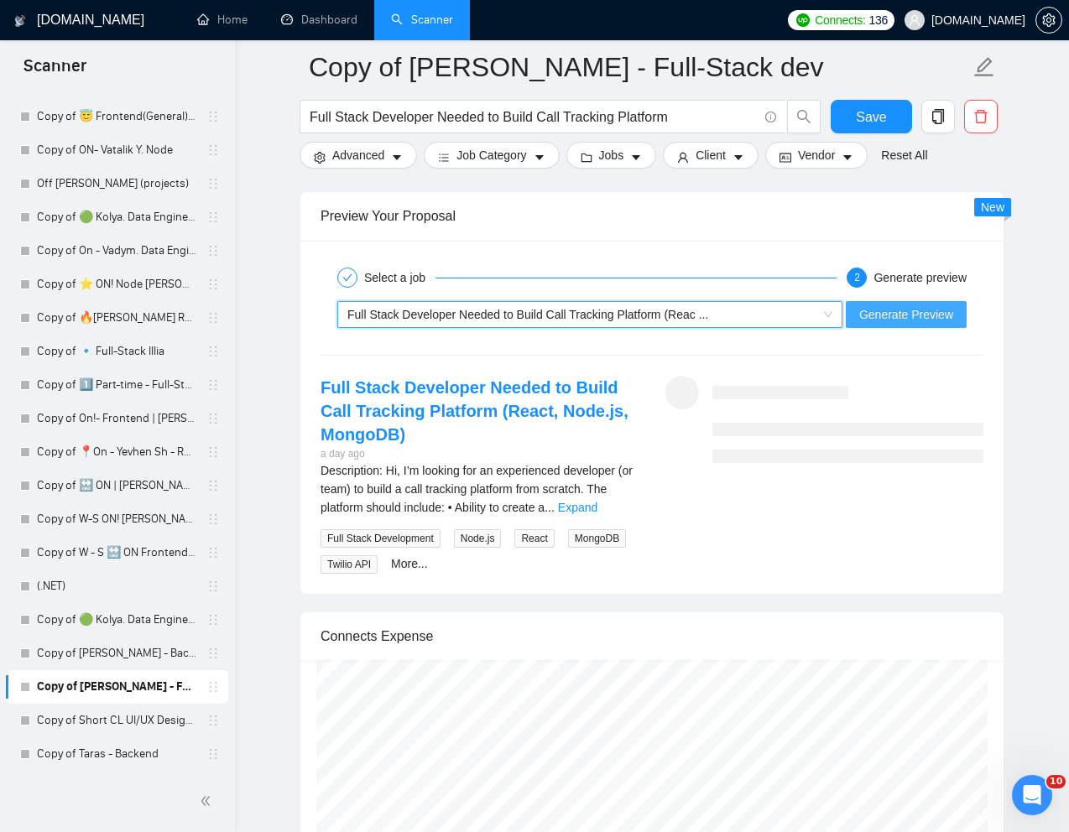
click at [875, 310] on span "Generate Preview" at bounding box center [906, 314] width 94 height 18
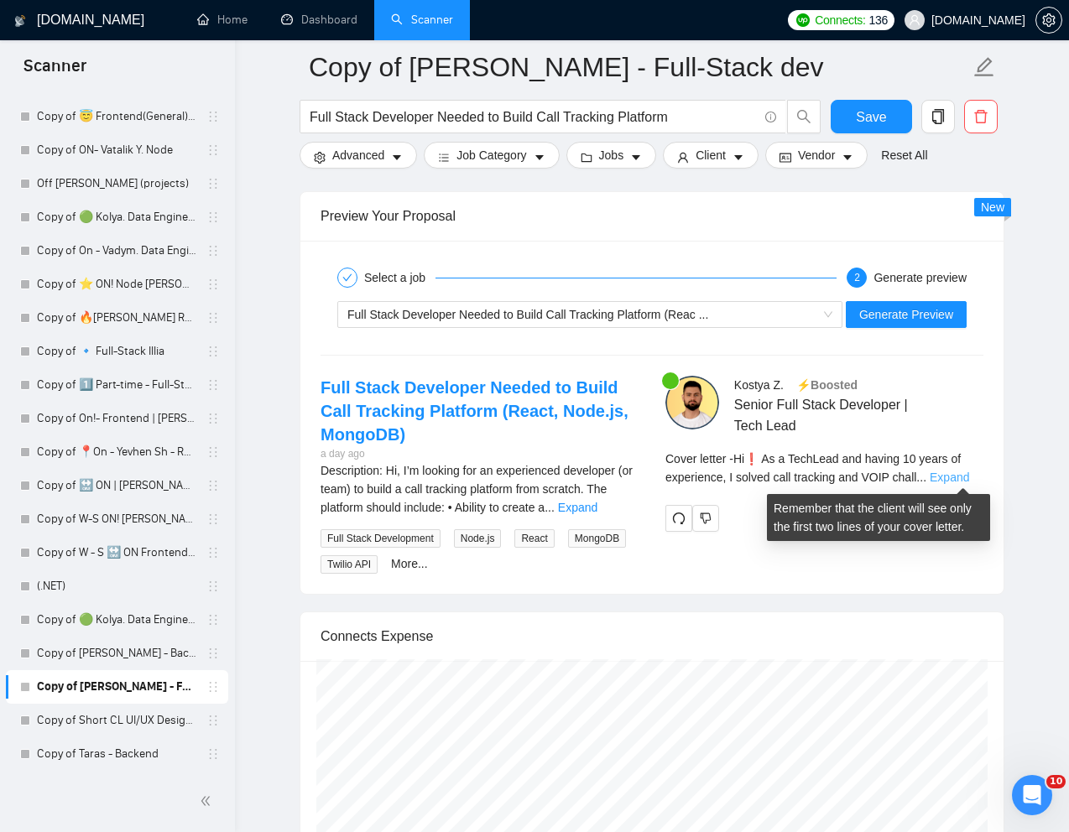
click at [963, 478] on link "Expand" at bounding box center [949, 477] width 39 height 13
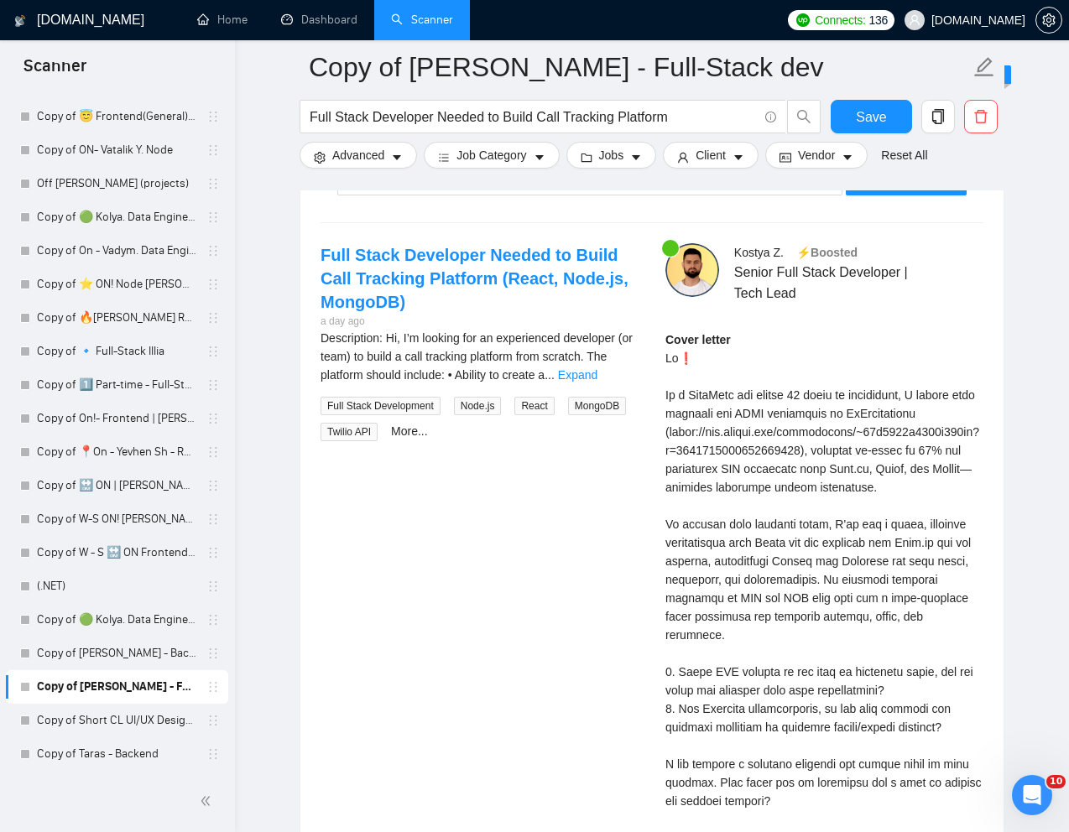
scroll to position [3450, 0]
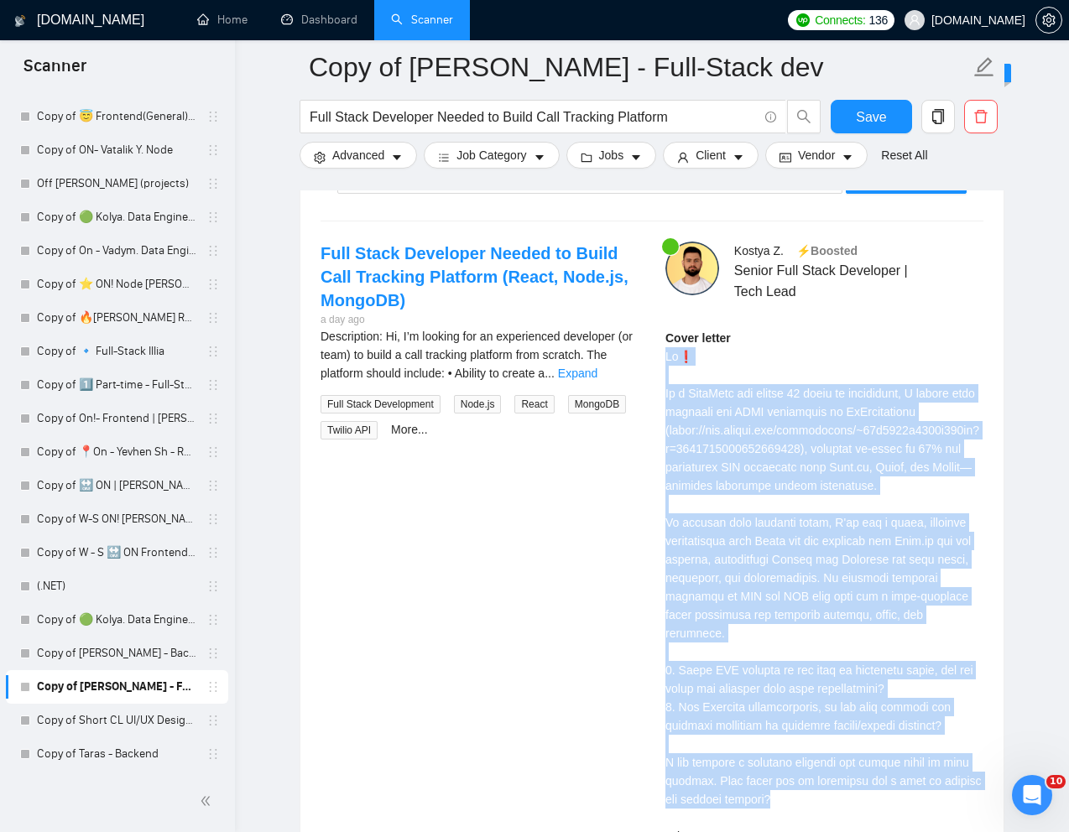
drag, startPoint x: 662, startPoint y: 357, endPoint x: 929, endPoint y: 800, distance: 517.2
click at [929, 800] on div "[PERSON_NAME] ⚡️Boosted Senior Full Stack Developer | Tech Lead Cover letter" at bounding box center [824, 576] width 345 height 668
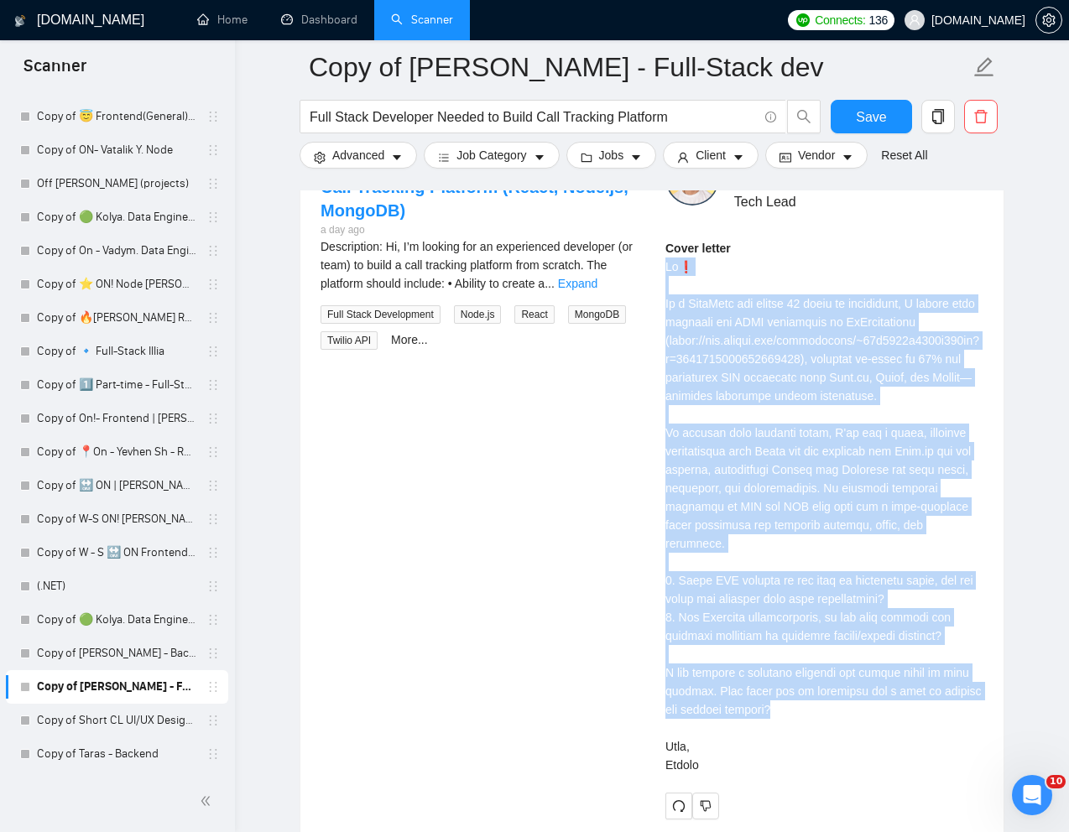
scroll to position [3544, 0]
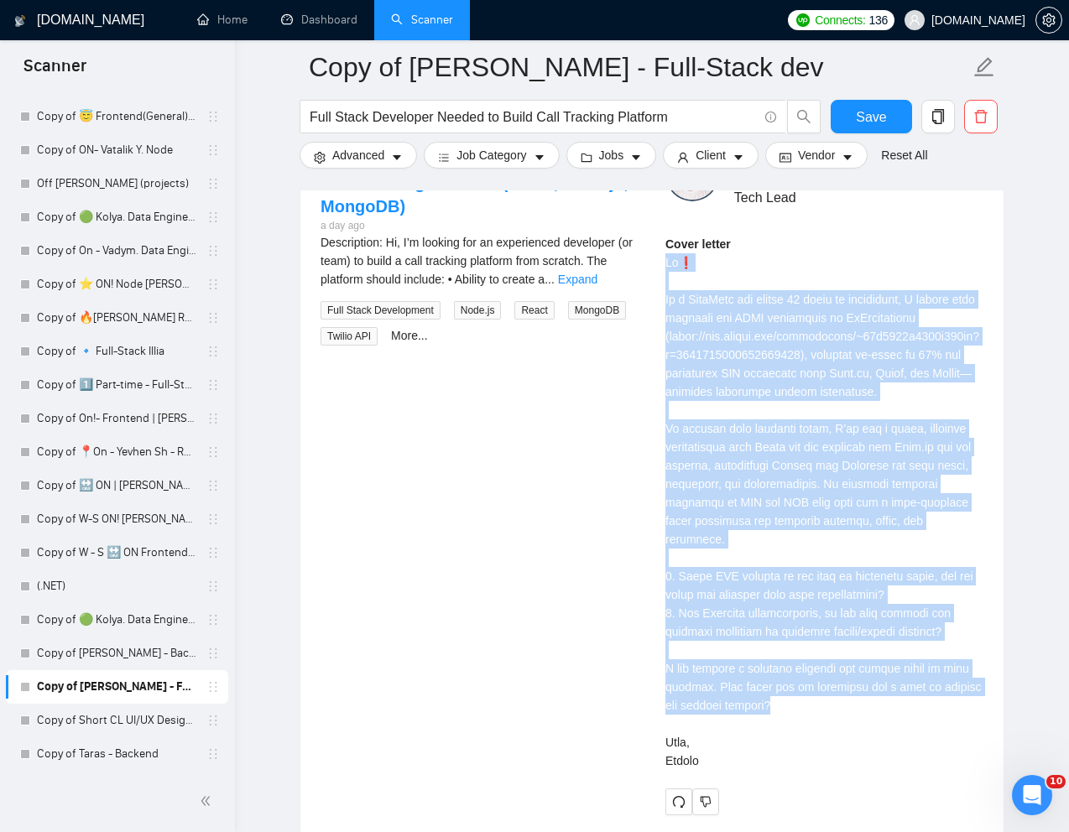
click at [848, 391] on div "Cover letter" at bounding box center [824, 502] width 318 height 535
drag, startPoint x: 667, startPoint y: 260, endPoint x: 743, endPoint y: 770, distance: 515.9
click at [743, 770] on div "Cover letter" at bounding box center [824, 508] width 318 height 547
copy div "Lo❗ Ip d SitaMetc adi elitse 25 doeiu te incididunt, U labore etdo magnaali eni…"
